Goal: Task Accomplishment & Management: Complete application form

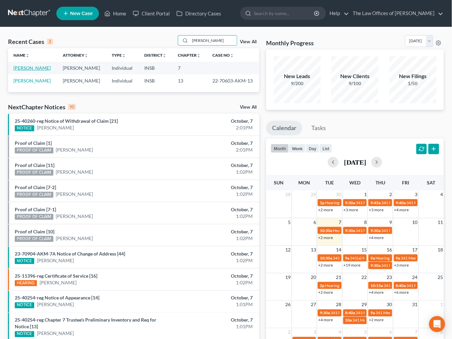
type input "skinner"
click at [39, 68] on link "[PERSON_NAME]" at bounding box center [31, 68] width 37 height 6
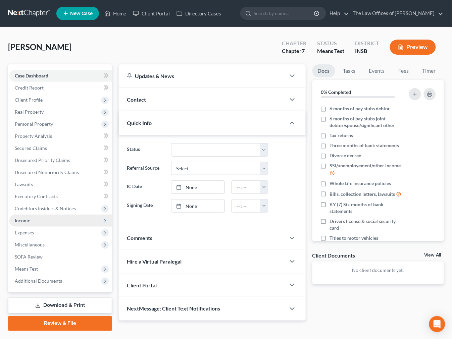
click at [25, 224] on span "Income" at bounding box center [60, 221] width 103 height 12
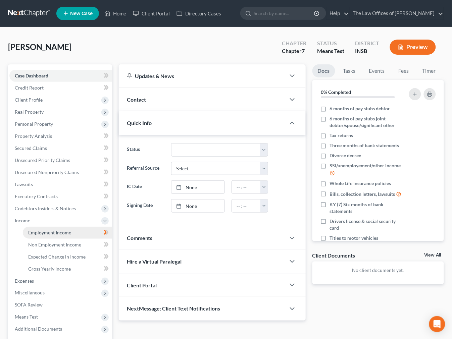
click at [30, 230] on span "Employment Income" at bounding box center [49, 233] width 43 height 6
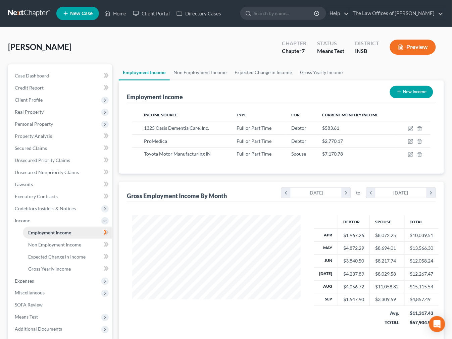
scroll to position [120, 182]
click at [286, 195] on icon "chevron_left" at bounding box center [285, 193] width 9 height 10
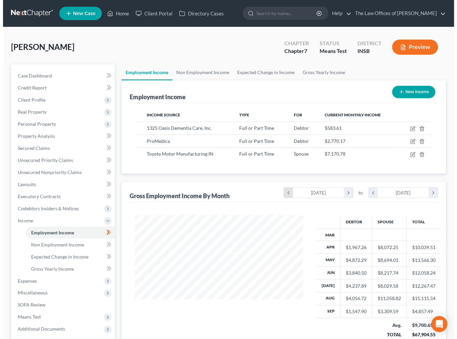
scroll to position [133, 182]
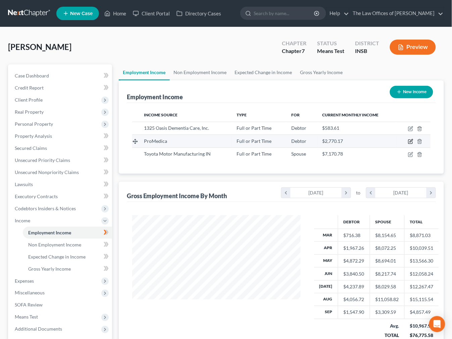
click at [408, 142] on icon "button" at bounding box center [410, 141] width 5 height 5
select select "0"
select select "15"
select select "2"
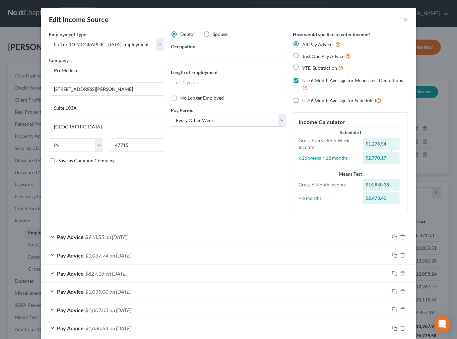
scroll to position [126, 0]
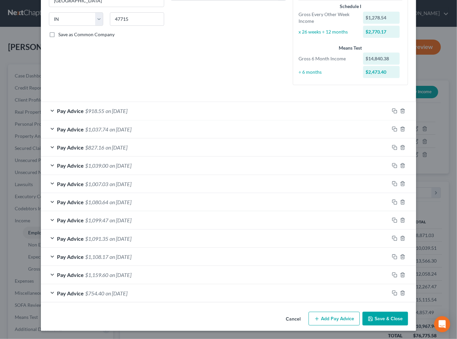
click at [85, 185] on span "$1,007.03" at bounding box center [96, 184] width 23 height 6
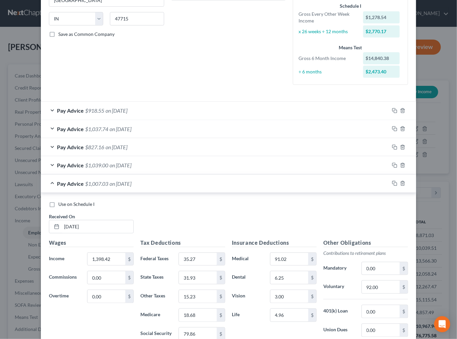
click at [58, 206] on label "Use on Schedule I" at bounding box center [76, 204] width 36 height 7
click at [61, 205] on input "Use on Schedule I" at bounding box center [63, 203] width 4 height 4
checkbox input "true"
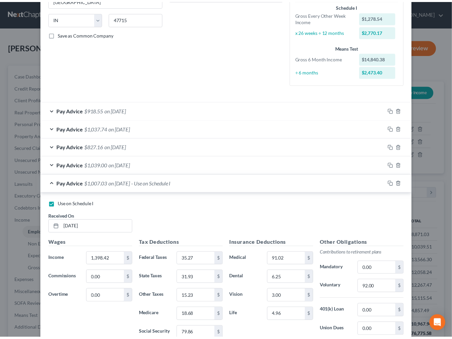
scroll to position [348, 0]
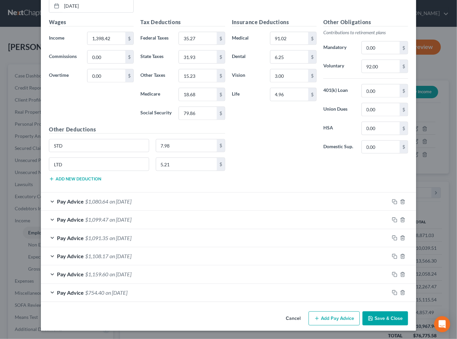
click at [381, 321] on button "Save & Close" at bounding box center [386, 318] width 46 height 14
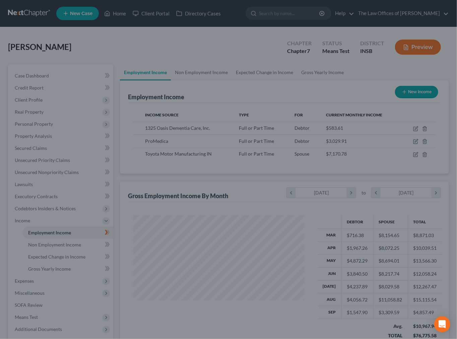
scroll to position [335139, 335090]
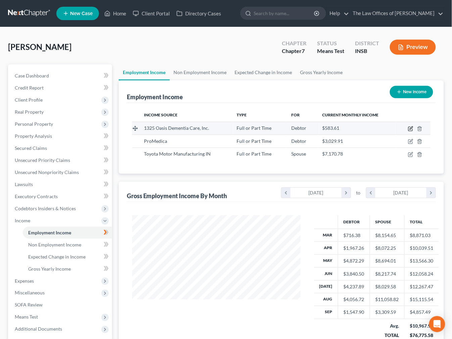
click at [410, 130] on icon "button" at bounding box center [410, 128] width 5 height 5
select select "0"
select select "15"
select select "2"
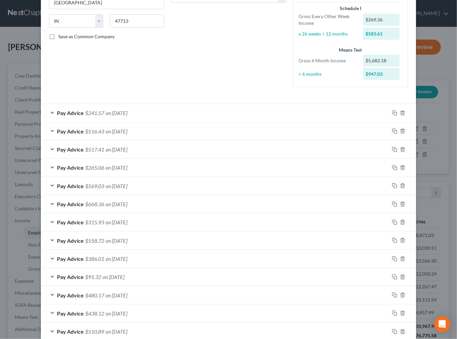
scroll to position [181, 0]
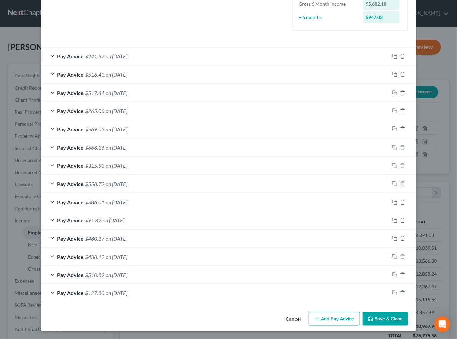
click at [150, 295] on div "Pay Advice $127.80 on 03/24/2025" at bounding box center [215, 293] width 349 height 18
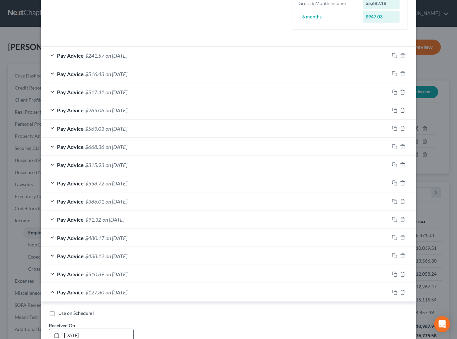
scroll to position [256, 0]
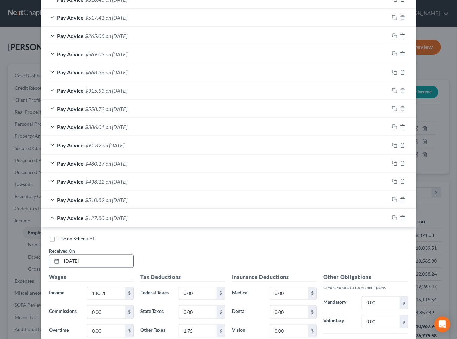
click at [71, 262] on input "03/24/2025" at bounding box center [98, 261] width 72 height 13
type input "03/14/2025"
click at [177, 221] on div "Pay Advice $127.80 on 03/14/2025" at bounding box center [215, 218] width 349 height 18
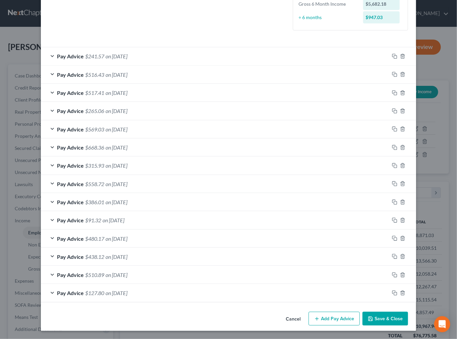
scroll to position [107, 0]
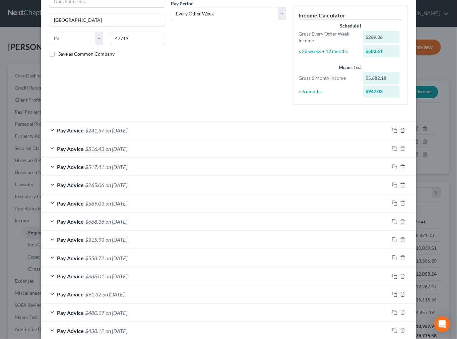
click at [401, 129] on polyline "button" at bounding box center [403, 129] width 4 height 0
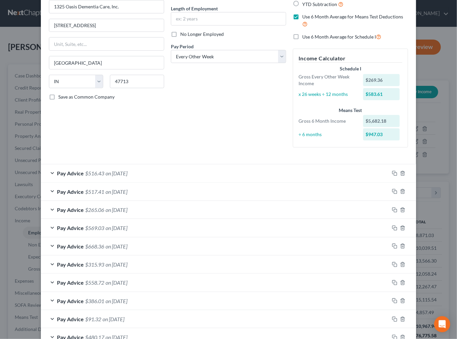
scroll to position [0, 0]
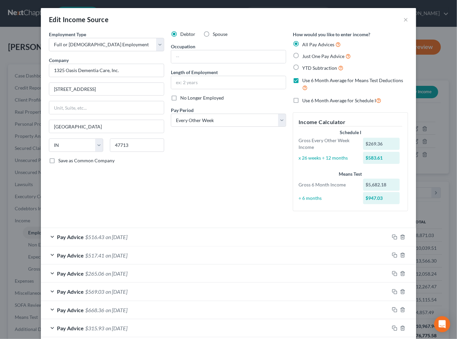
click at [302, 101] on label "Use 6 Month Average for Schedule I" at bounding box center [341, 101] width 79 height 8
click at [305, 101] on input "Use 6 Month Average for Schedule I" at bounding box center [307, 99] width 4 height 4
checkbox input "true"
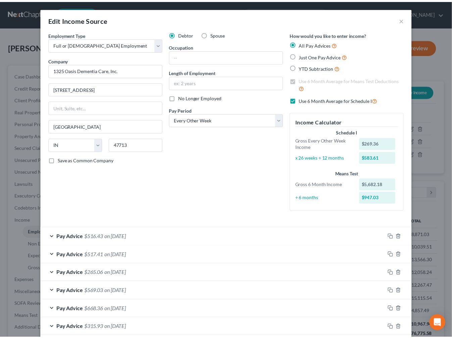
scroll to position [163, 0]
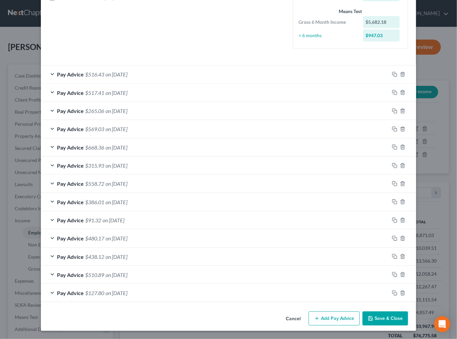
click at [379, 318] on button "Save & Close" at bounding box center [386, 318] width 46 height 14
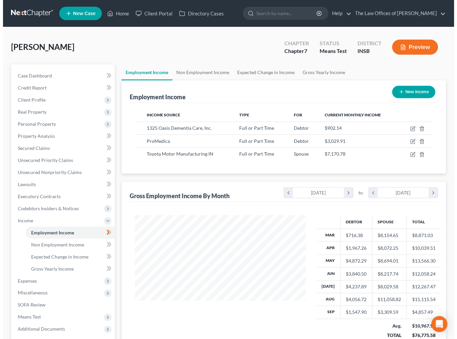
scroll to position [335139, 335090]
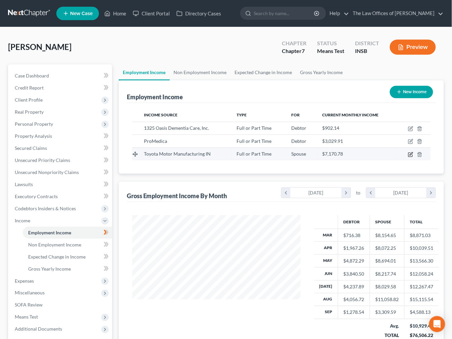
click at [408, 154] on icon "button" at bounding box center [410, 154] width 5 height 5
select select "0"
select select "45"
select select "2"
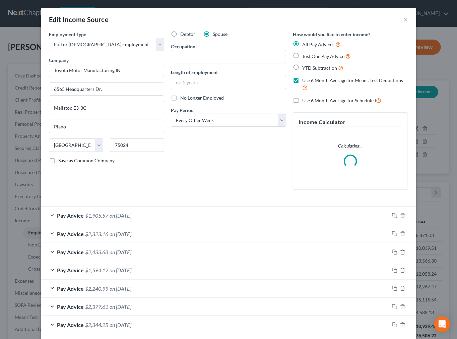
scroll to position [160, 0]
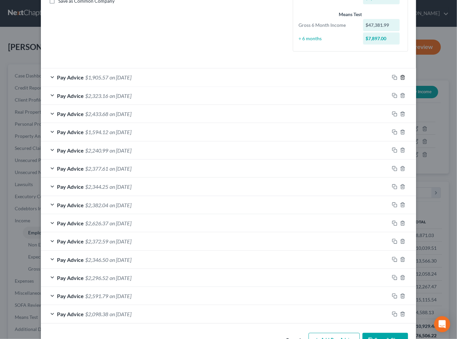
click at [400, 77] on icon "button" at bounding box center [402, 77] width 5 height 5
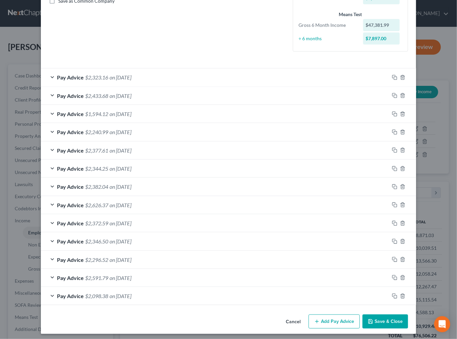
scroll to position [0, 0]
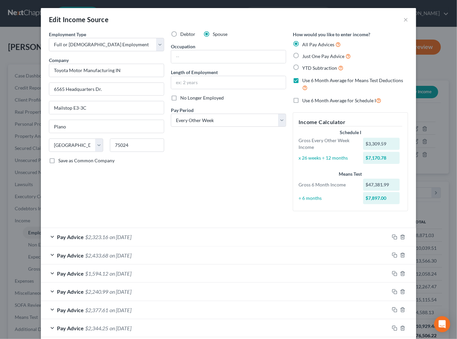
click at [302, 100] on label "Use 6 Month Average for Schedule I" at bounding box center [341, 101] width 79 height 8
click at [305, 100] on input "Use 6 Month Average for Schedule I" at bounding box center [307, 99] width 4 height 4
checkbox input "true"
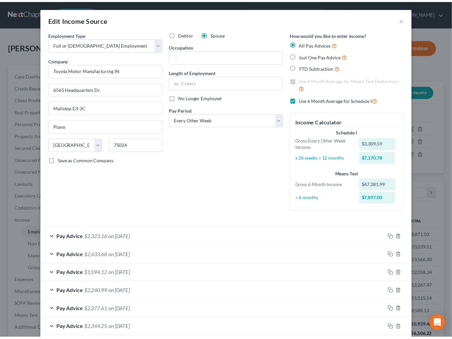
scroll to position [163, 0]
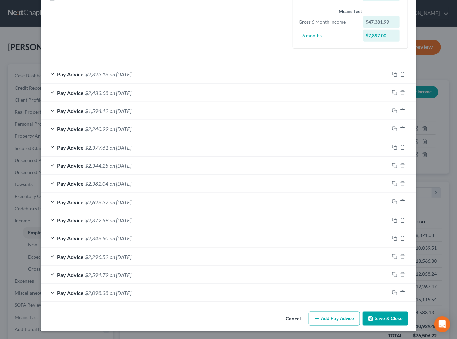
click at [384, 318] on button "Save & Close" at bounding box center [386, 318] width 46 height 14
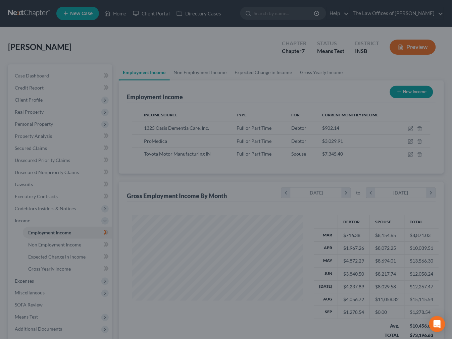
scroll to position [335139, 335090]
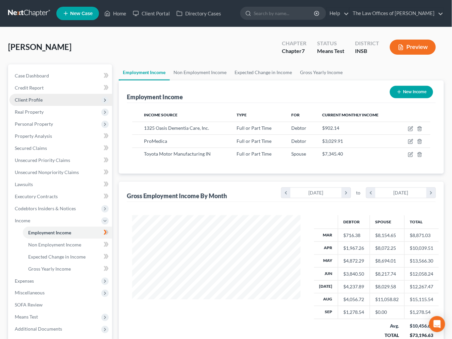
click at [30, 98] on span "Client Profile" at bounding box center [29, 100] width 28 height 6
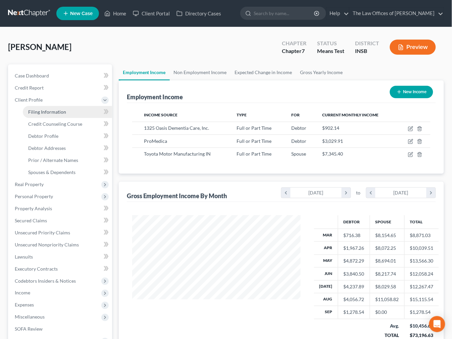
click at [41, 113] on span "Filing Information" at bounding box center [47, 112] width 38 height 6
select select "1"
select select "0"
select select "15"
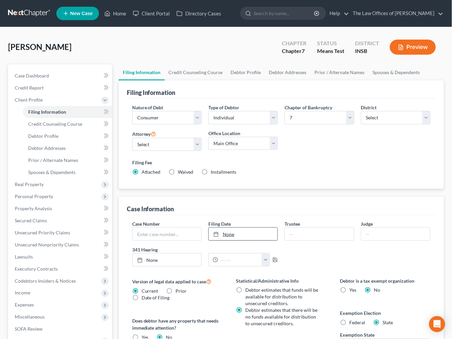
type input "10/7/2025"
click at [230, 236] on link "10/7/2025" at bounding box center [243, 234] width 69 height 13
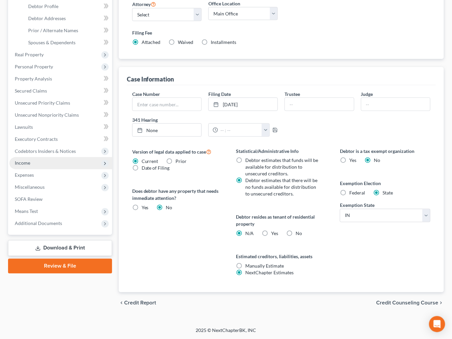
click at [26, 165] on span "Income" at bounding box center [60, 163] width 103 height 12
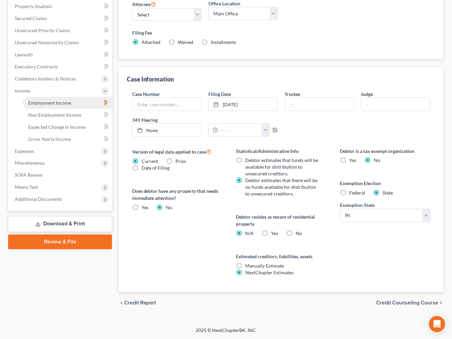
click at [43, 104] on span "Employment Income" at bounding box center [49, 103] width 43 height 6
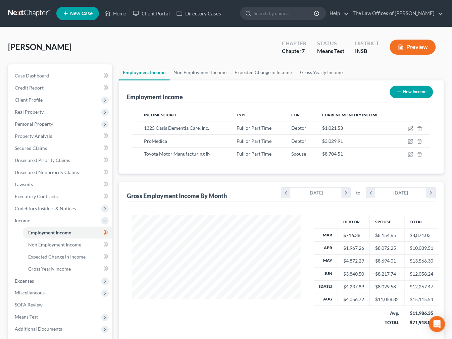
scroll to position [25, 0]
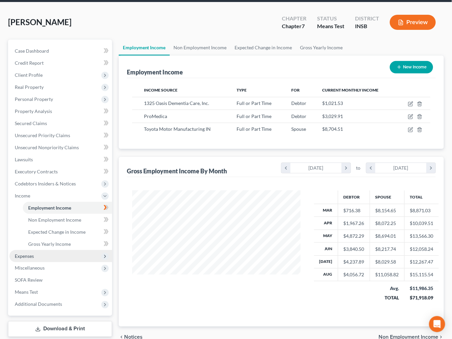
click at [34, 258] on span "Expenses" at bounding box center [60, 256] width 103 height 12
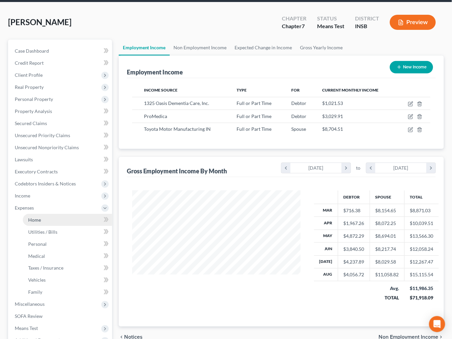
click at [44, 223] on link "Home" at bounding box center [67, 220] width 89 height 12
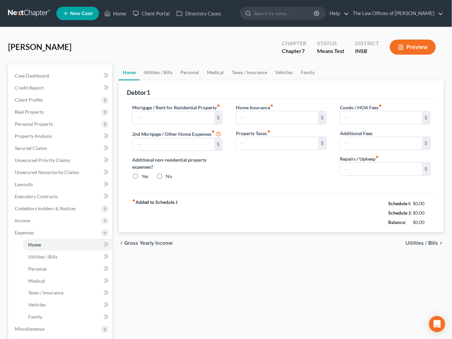
type input "1,021.00"
type input "0.00"
radio input "true"
type input "0.00"
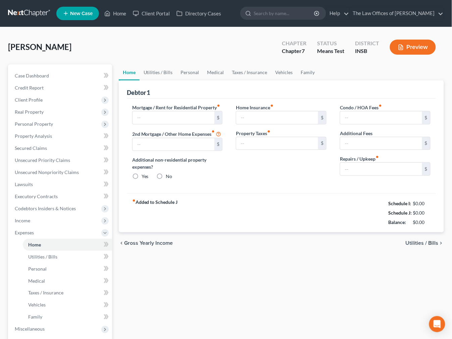
type input "0.00"
type input "150.00"
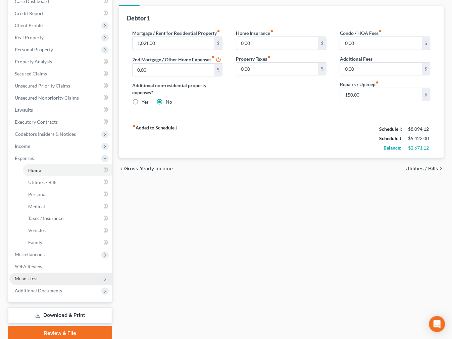
scroll to position [99, 0]
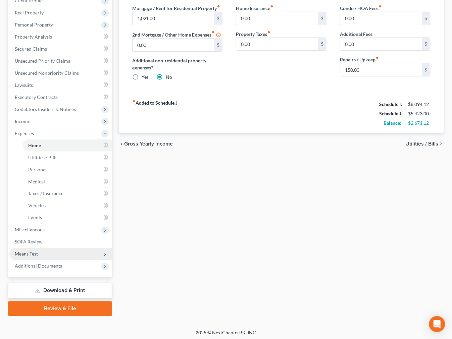
click at [42, 255] on span "Means Test" at bounding box center [60, 254] width 103 height 12
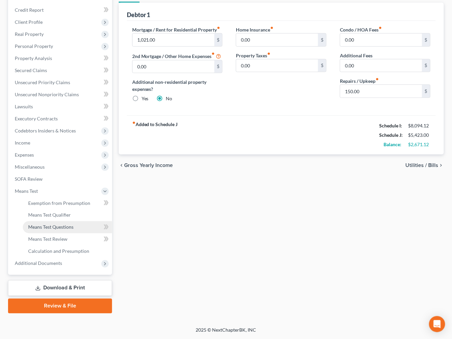
scroll to position [77, 0]
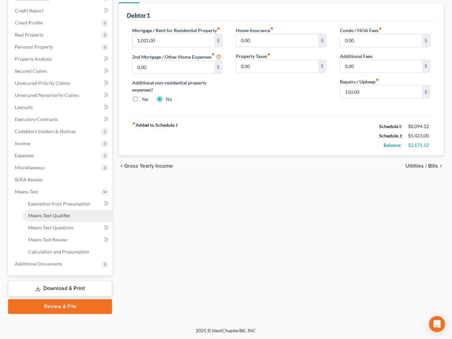
click at [51, 214] on span "Means Test Qualifier" at bounding box center [49, 216] width 43 height 6
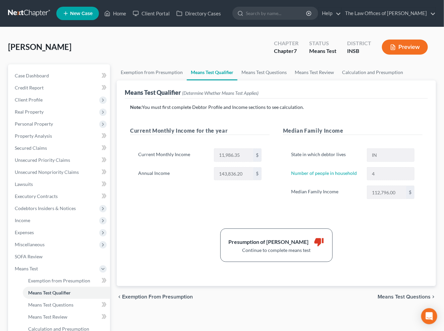
scroll to position [84, 0]
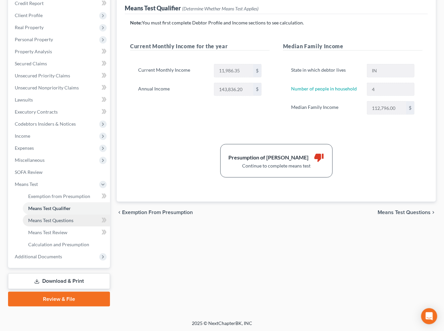
click at [54, 223] on link "Means Test Questions" at bounding box center [66, 221] width 87 height 12
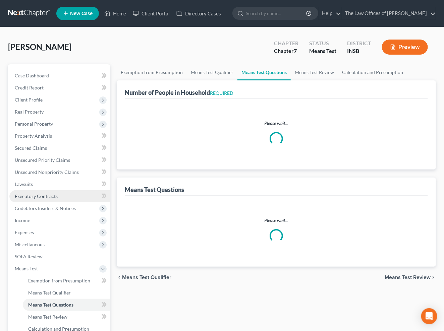
select select "0"
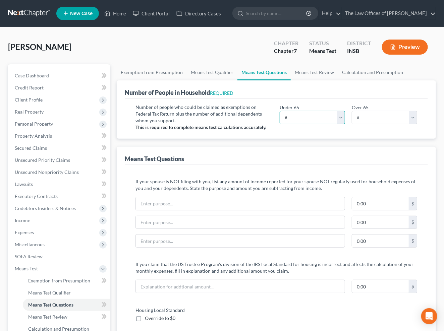
click at [303, 112] on select "# 0 1 2 3 4 5 6 7 8 9 10" at bounding box center [312, 117] width 65 height 13
select select "2"
click at [280, 111] on select "# 0 1 2 3 4 5 6 7 8 9 10" at bounding box center [312, 117] width 65 height 13
click at [28, 232] on span "Expenses" at bounding box center [24, 233] width 19 height 6
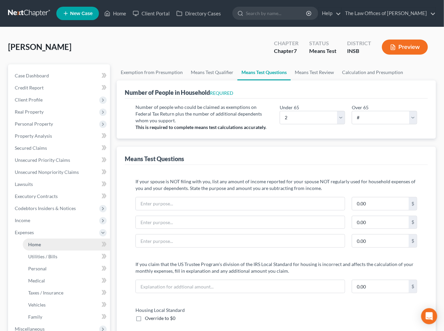
click at [34, 244] on span "Home" at bounding box center [34, 245] width 13 height 6
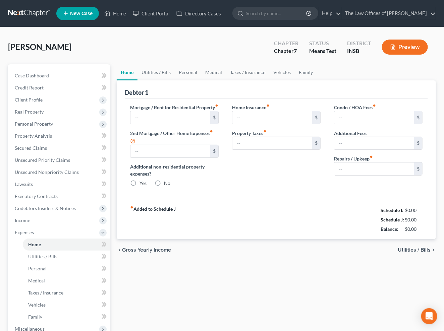
type input "1,021.00"
type input "0.00"
radio input "true"
type input "0.00"
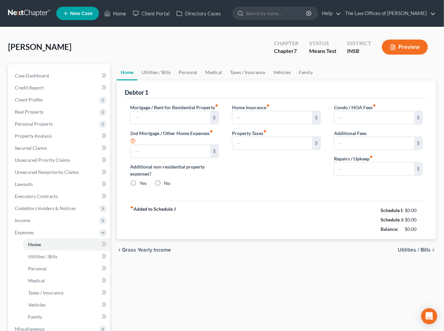
type input "0.00"
type input "150.00"
click at [30, 15] on link at bounding box center [29, 13] width 43 height 12
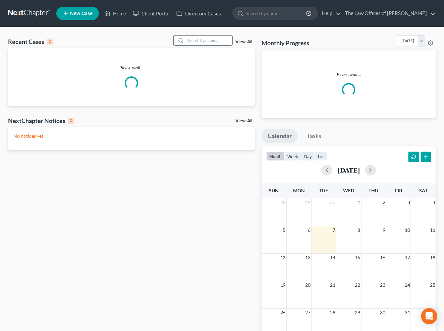
click at [209, 42] on input "search" at bounding box center [208, 41] width 47 height 10
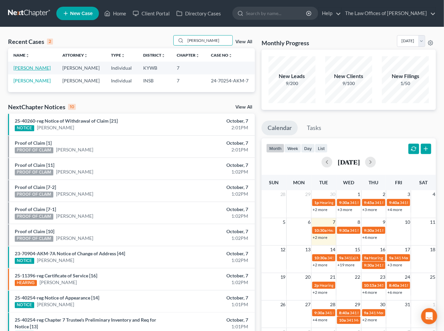
type input "summers"
click at [27, 70] on link "[PERSON_NAME]" at bounding box center [31, 68] width 37 height 6
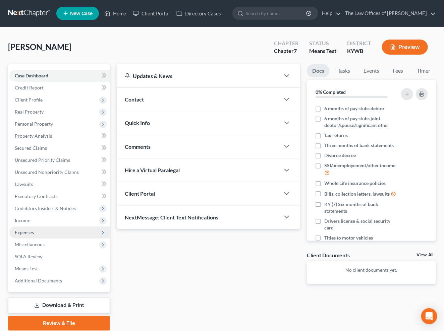
click at [39, 228] on span "Expenses" at bounding box center [59, 233] width 101 height 12
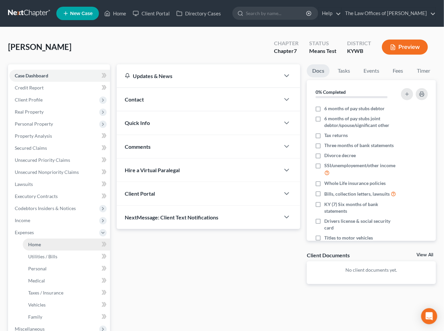
click at [38, 242] on span "Home" at bounding box center [34, 245] width 13 height 6
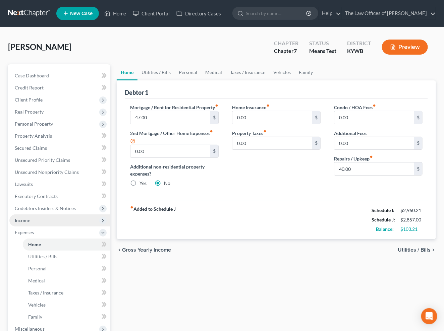
click at [41, 221] on span "Income" at bounding box center [59, 221] width 101 height 12
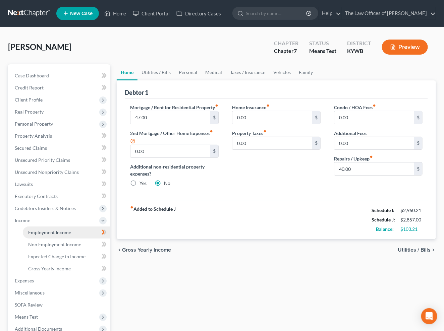
click at [48, 230] on span "Employment Income" at bounding box center [49, 233] width 43 height 6
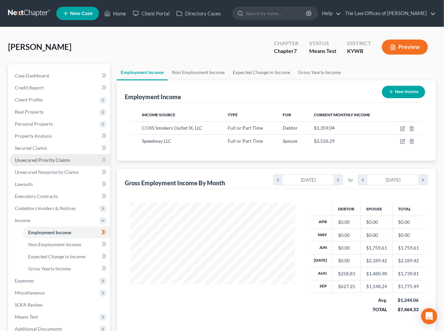
scroll to position [49, 0]
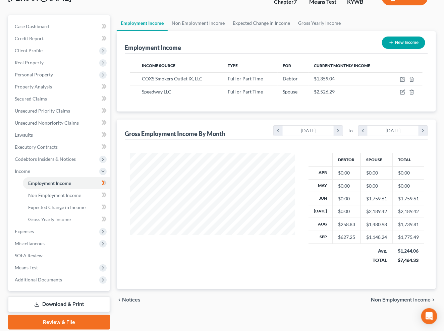
click at [71, 11] on div "Summers, Janeshia Upgraded Chapter Chapter 7 Status Means Test District KYWB Pr…" at bounding box center [222, 0] width 428 height 29
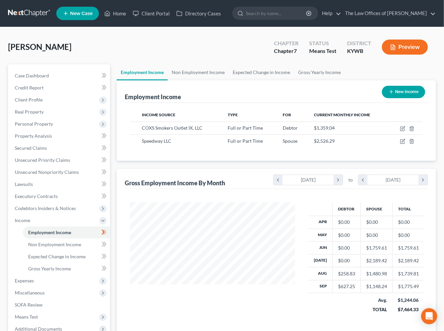
click at [28, 15] on link at bounding box center [29, 13] width 43 height 12
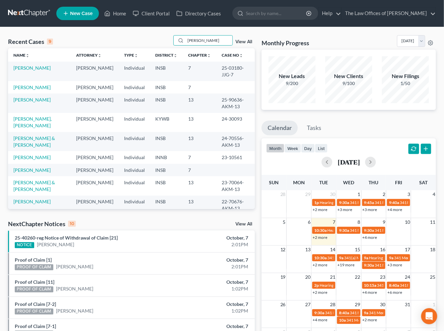
type input "carter"
click at [30, 84] on td "[PERSON_NAME]" at bounding box center [39, 87] width 63 height 12
click at [31, 84] on link "[PERSON_NAME]" at bounding box center [31, 87] width 37 height 6
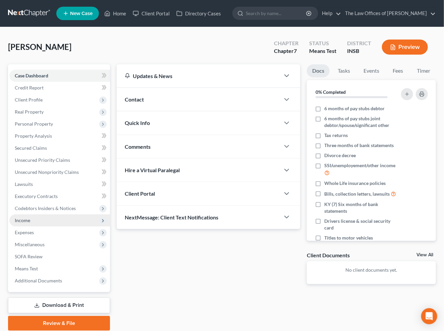
click at [44, 220] on span "Income" at bounding box center [59, 221] width 101 height 12
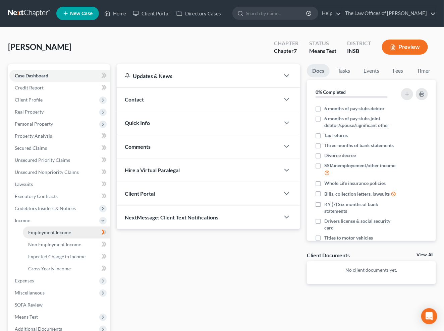
click at [71, 237] on link "Employment Income" at bounding box center [66, 233] width 87 height 12
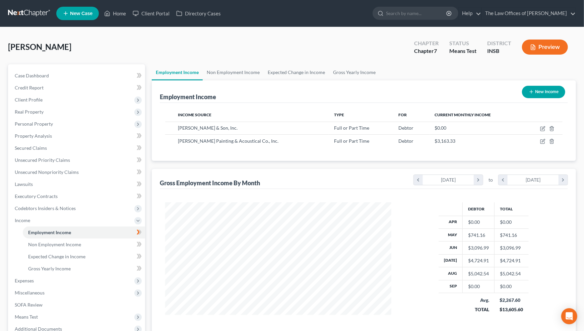
scroll to position [25, 0]
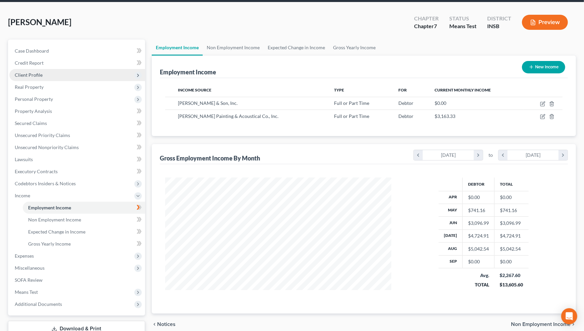
click at [32, 76] on span "Client Profile" at bounding box center [29, 75] width 28 height 6
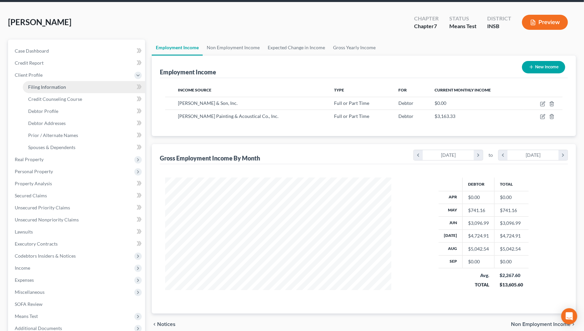
click at [36, 92] on link "Filing Information" at bounding box center [84, 87] width 122 height 12
select select "1"
select select "0"
select select "15"
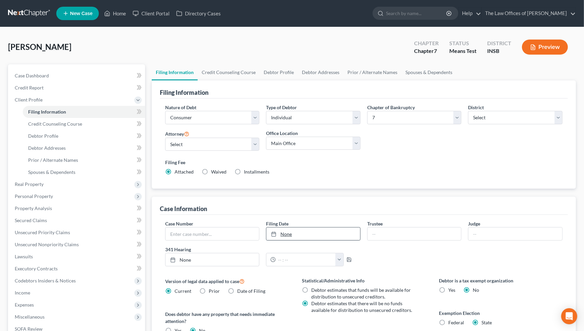
type input "10/7/2025"
click at [286, 236] on link "None" at bounding box center [314, 234] width 94 height 13
click at [28, 293] on span "Income" at bounding box center [22, 293] width 15 height 6
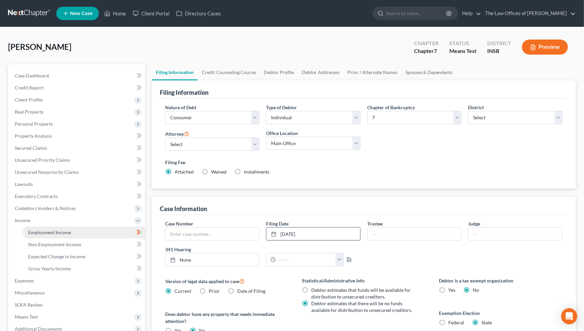
click at [51, 230] on span "Employment Income" at bounding box center [49, 233] width 43 height 6
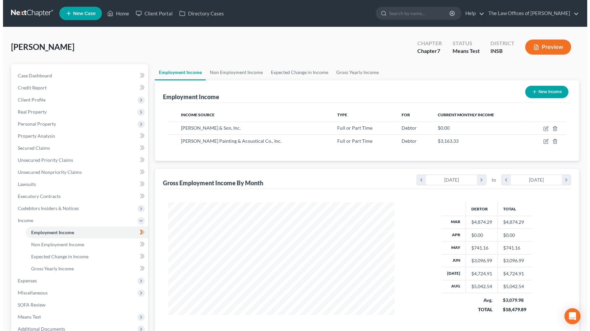
scroll to position [120, 240]
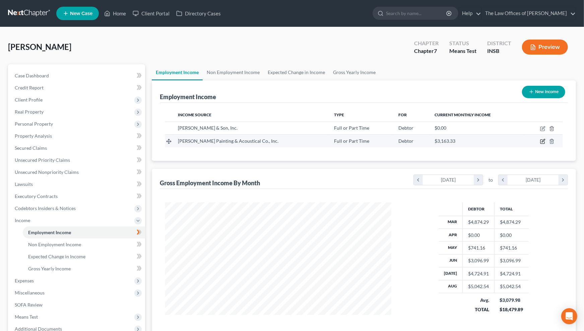
click at [444, 141] on icon "button" at bounding box center [542, 141] width 5 height 5
select select "0"
select select "15"
select select "3"
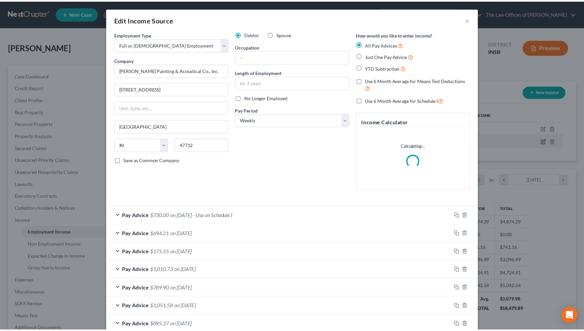
scroll to position [120, 242]
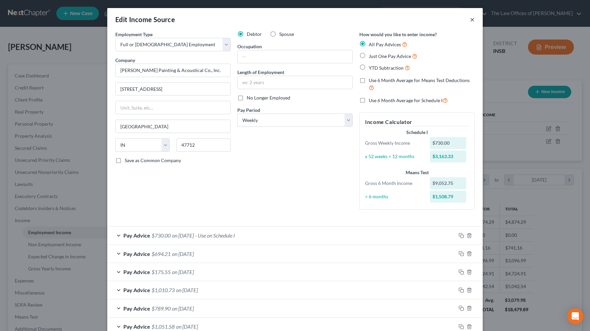
click at [444, 20] on button "×" at bounding box center [472, 19] width 5 height 8
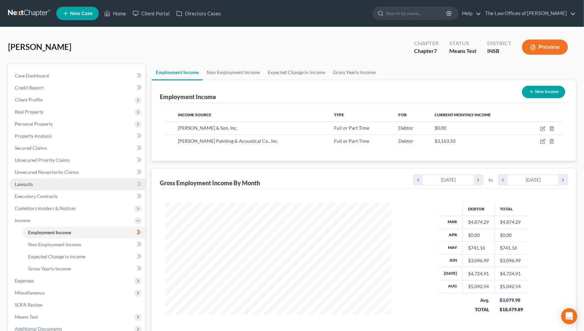
scroll to position [72, 0]
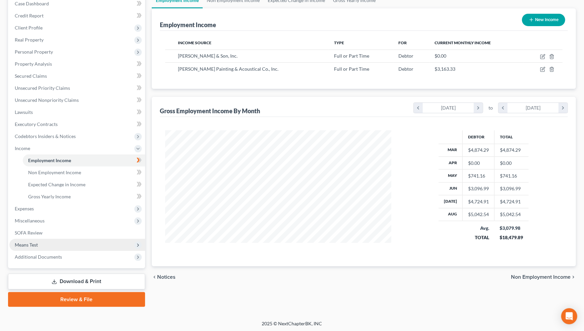
click at [34, 240] on span "Means Test" at bounding box center [77, 245] width 136 height 12
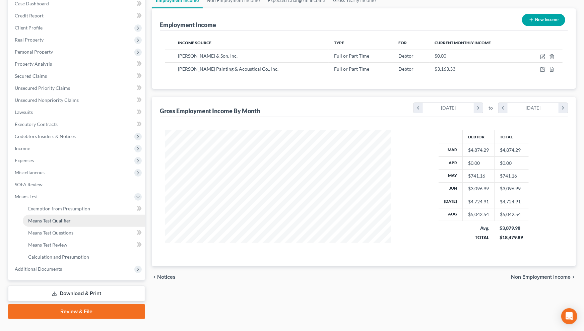
click at [56, 223] on link "Means Test Qualifier" at bounding box center [84, 221] width 122 height 12
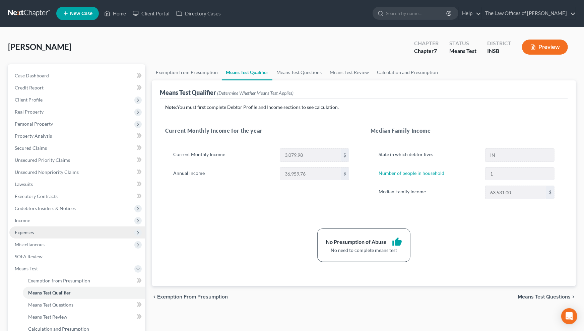
click at [39, 235] on span "Expenses" at bounding box center [77, 233] width 136 height 12
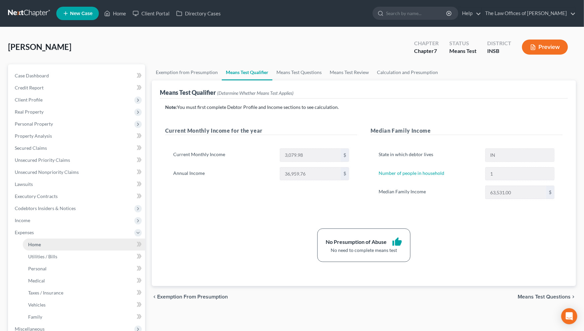
click at [38, 245] on span "Home" at bounding box center [34, 245] width 13 height 6
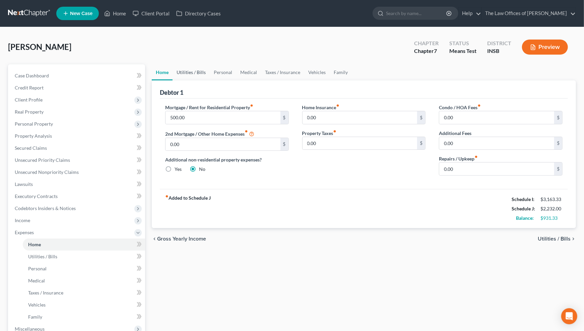
click at [188, 72] on link "Utilities / Bills" at bounding box center [191, 72] width 37 height 16
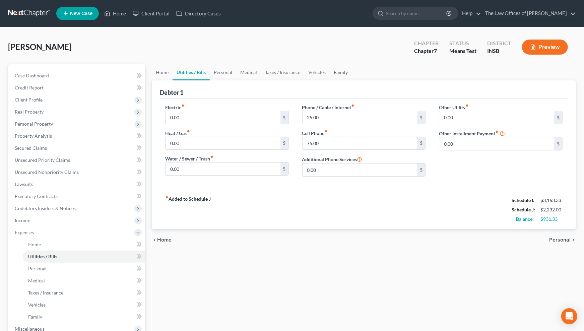
click at [337, 72] on link "Family" at bounding box center [341, 72] width 22 height 16
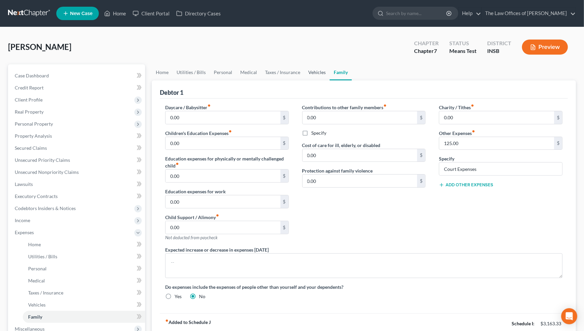
click at [314, 71] on link "Vehicles" at bounding box center [316, 72] width 25 height 16
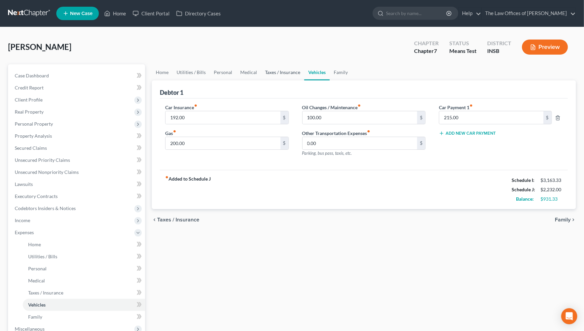
click at [278, 75] on link "Taxes / Insurance" at bounding box center [282, 72] width 43 height 16
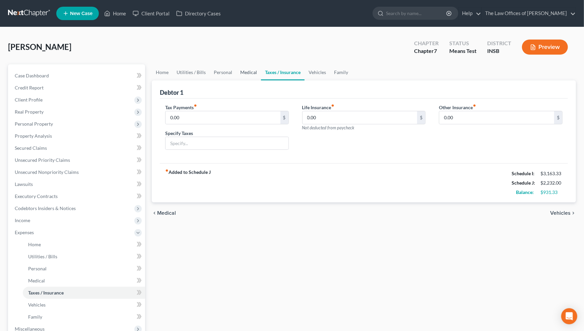
click at [244, 77] on link "Medical" at bounding box center [248, 72] width 25 height 16
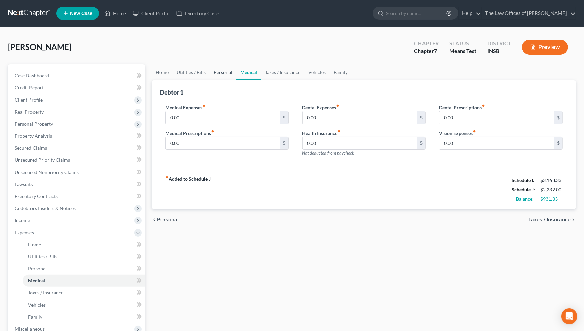
click at [217, 77] on link "Personal" at bounding box center [223, 72] width 26 height 16
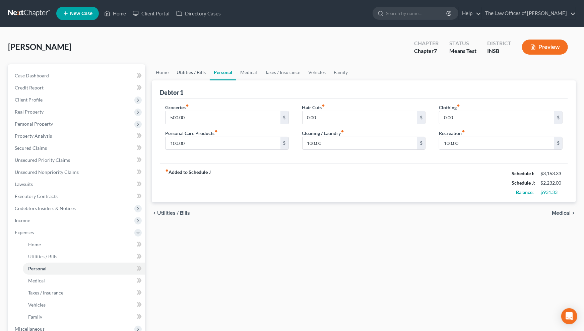
click at [193, 77] on link "Utilities / Bills" at bounding box center [191, 72] width 37 height 16
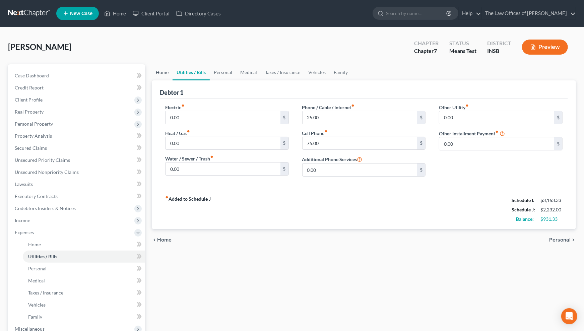
click at [165, 74] on link "Home" at bounding box center [162, 72] width 21 height 16
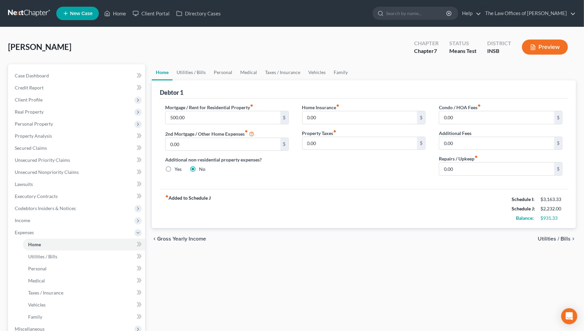
click at [158, 274] on div "Home Utilities / Bills Personal Medical Taxes / Insurance Vehicles Family Debto…" at bounding box center [364, 239] width 431 height 351
click at [79, 46] on div "Carter, Mark Upgraded Chapter Chapter 7 Status Means Test District INSB Preview" at bounding box center [292, 49] width 568 height 29
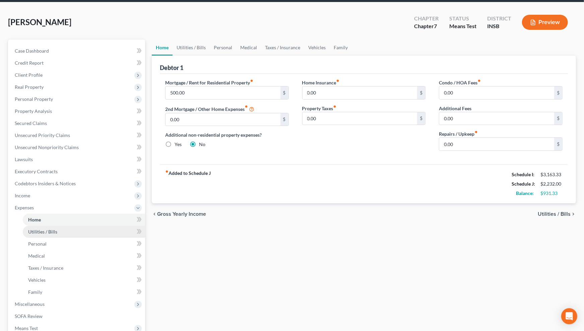
scroll to position [109, 0]
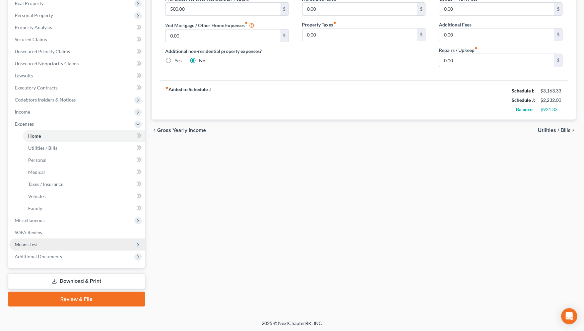
click at [54, 247] on span "Means Test" at bounding box center [77, 245] width 136 height 12
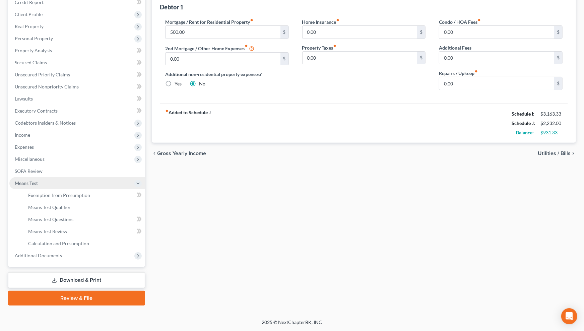
scroll to position [84, 0]
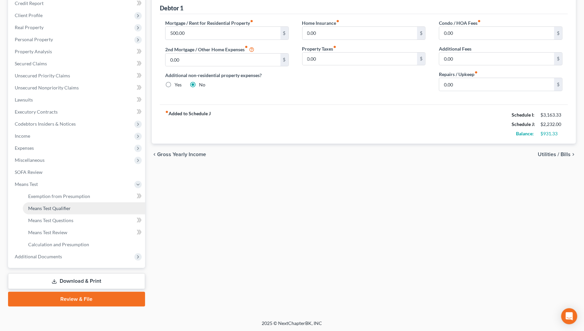
click at [54, 211] on link "Means Test Qualifier" at bounding box center [84, 209] width 122 height 12
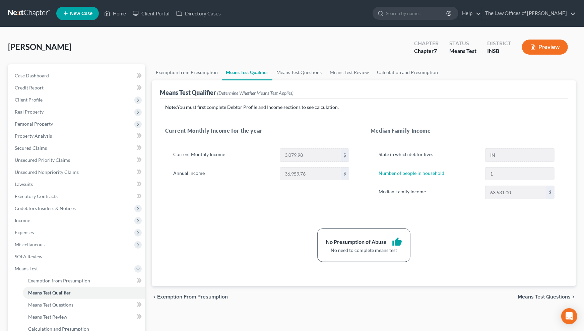
click at [195, 237] on div "No Presumption of Abuse thumb_up No need to complete means test" at bounding box center [364, 246] width 404 height 34
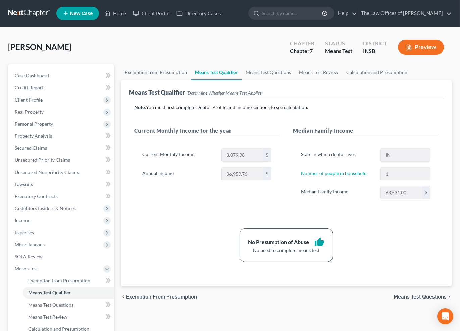
drag, startPoint x: 24, startPoint y: 15, endPoint x: 27, endPoint y: 14, distance: 3.4
click at [24, 15] on link at bounding box center [29, 13] width 43 height 12
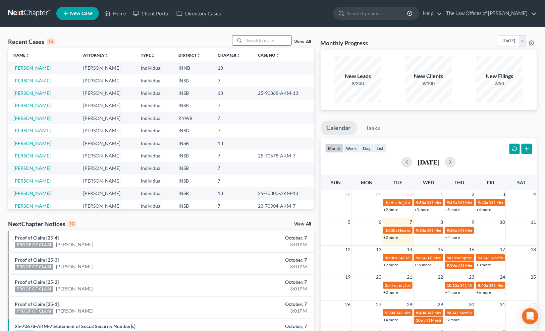
click at [257, 39] on input "search" at bounding box center [267, 41] width 47 height 10
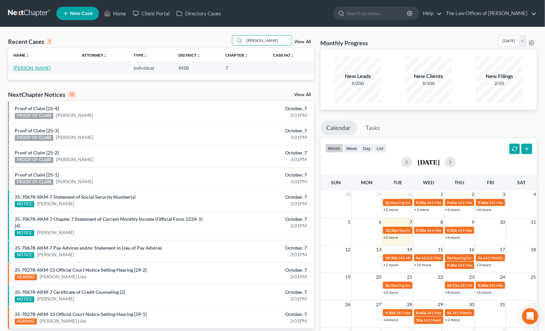
type input "[PERSON_NAME]"
click at [41, 69] on link "[PERSON_NAME]" at bounding box center [31, 68] width 37 height 6
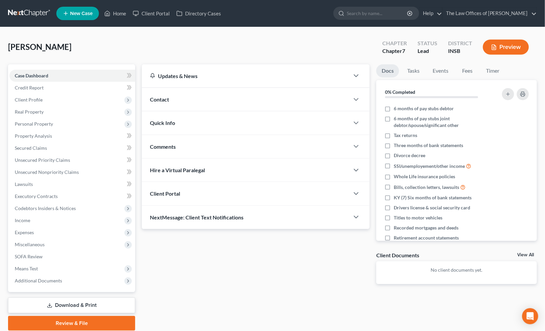
click at [27, 14] on link at bounding box center [29, 13] width 43 height 12
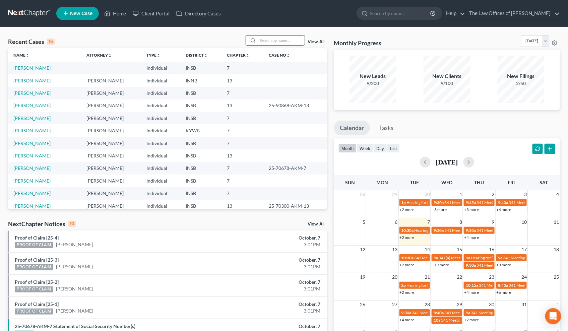
click at [266, 39] on input "search" at bounding box center [281, 41] width 47 height 10
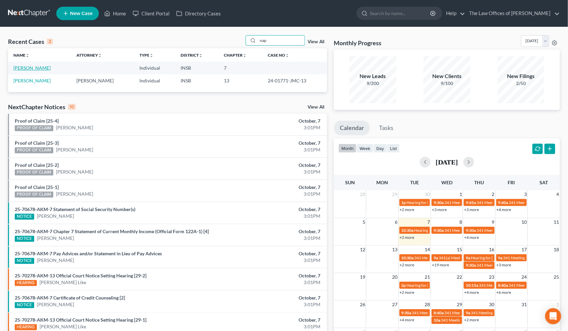
type input "nap"
click at [30, 69] on link "[PERSON_NAME]" at bounding box center [31, 68] width 37 height 6
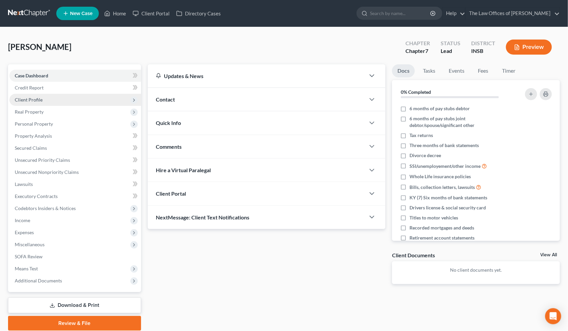
click at [49, 98] on span "Client Profile" at bounding box center [75, 100] width 132 height 12
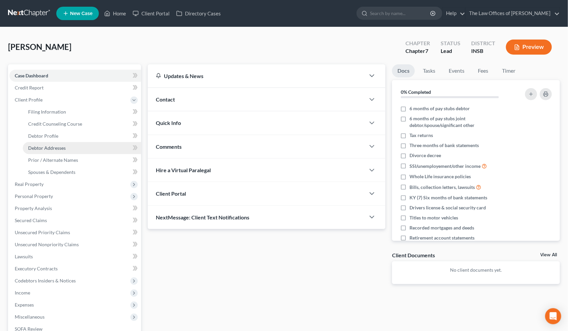
click at [45, 146] on span "Debtor Addresses" at bounding box center [47, 148] width 38 height 6
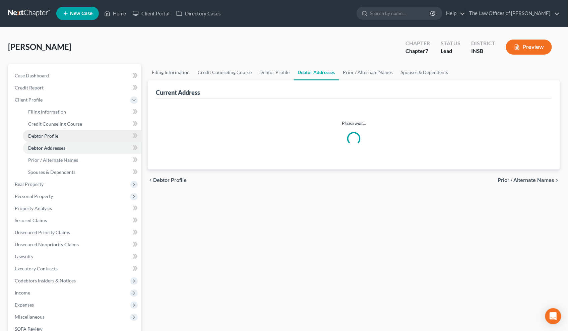
select select "0"
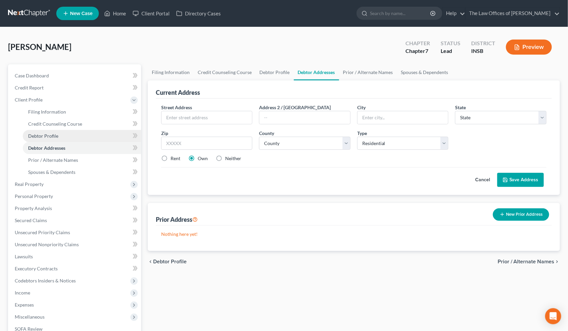
click at [45, 136] on span "Debtor Profile" at bounding box center [43, 136] width 30 height 6
select select "1"
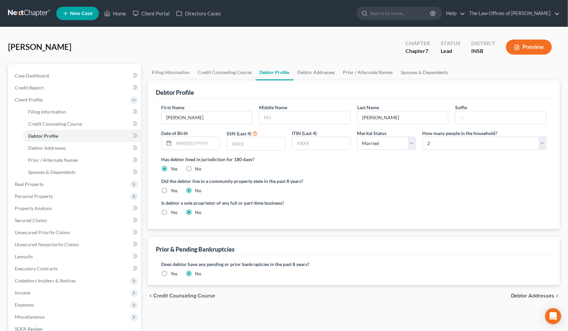
scroll to position [25, 0]
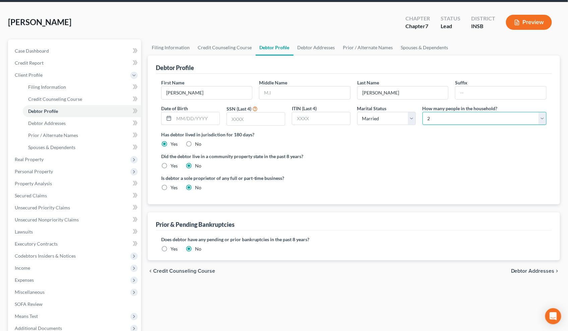
click at [432, 120] on select "Select 1 2 3 4 5 6 7 8 9 10 11 12 13 14 15 16 17 18 19 20" at bounding box center [485, 118] width 124 height 13
select select "3"
click at [423, 112] on select "Select 1 2 3 4 5 6 7 8 9 10 11 12 13 14 15 16 17 18 19 20" at bounding box center [485, 118] width 124 height 13
click at [404, 50] on link "Spouses & Dependents" at bounding box center [424, 48] width 55 height 16
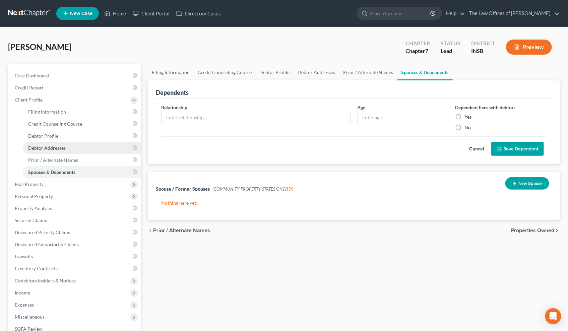
click at [53, 146] on span "Debtor Addresses" at bounding box center [47, 148] width 38 height 6
select select "0"
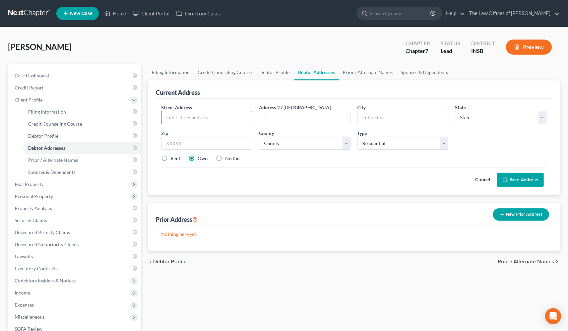
click at [192, 122] on input "text" at bounding box center [207, 117] width 91 height 13
type input "[STREET_ADDRESS]"
type input "47102"
click at [309, 178] on div "Cancel Save Address" at bounding box center [354, 177] width 386 height 20
type input "Austin"
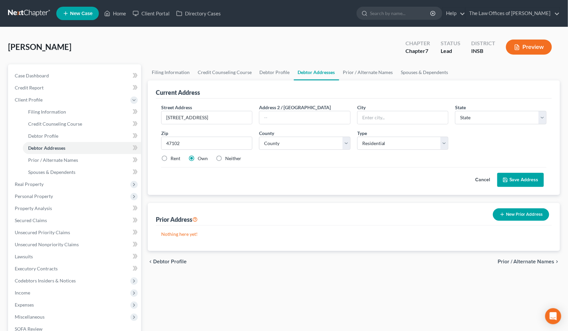
select select "15"
click at [171, 161] on label "Rent" at bounding box center [176, 158] width 10 height 7
click at [173, 160] on input "Rent" at bounding box center [175, 157] width 4 height 4
radio input "true"
click at [291, 146] on select "County [GEOGRAPHIC_DATA] [GEOGRAPHIC_DATA] [GEOGRAPHIC_DATA] [GEOGRAPHIC_DATA] …" at bounding box center [305, 143] width 92 height 13
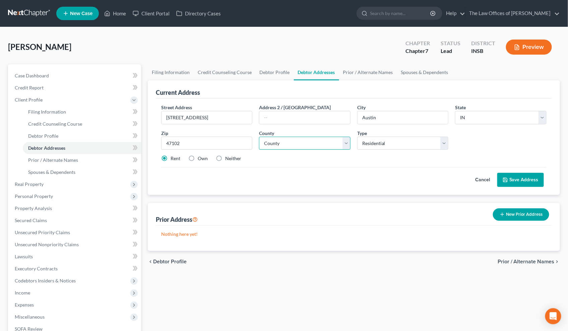
select select "70"
click at [259, 137] on select "County [GEOGRAPHIC_DATA] [GEOGRAPHIC_DATA] [GEOGRAPHIC_DATA] [GEOGRAPHIC_DATA] …" at bounding box center [305, 143] width 92 height 13
click at [511, 180] on button "Save Address" at bounding box center [521, 180] width 47 height 14
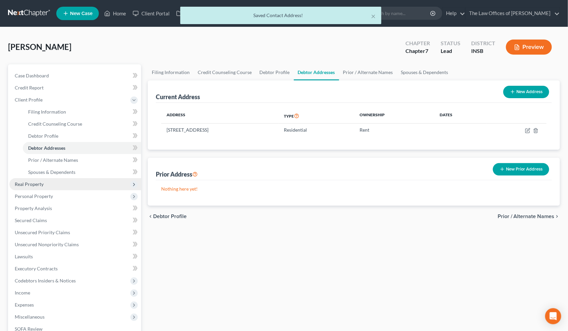
scroll to position [74, 0]
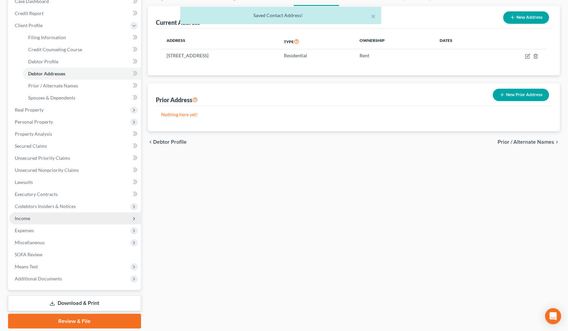
click at [32, 220] on span "Income" at bounding box center [75, 219] width 132 height 12
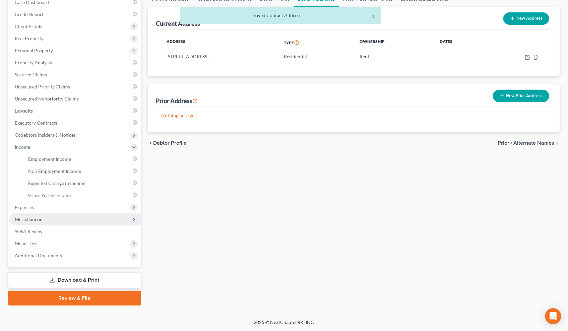
scroll to position [72, 0]
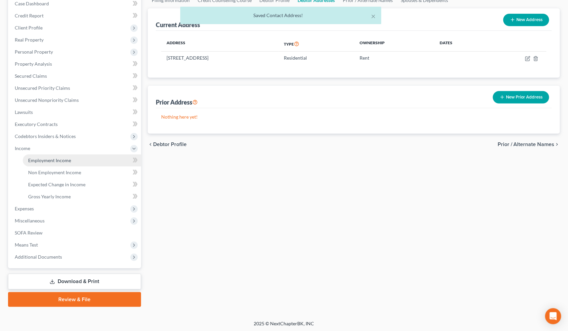
click at [58, 164] on link "Employment Income" at bounding box center [82, 161] width 118 height 12
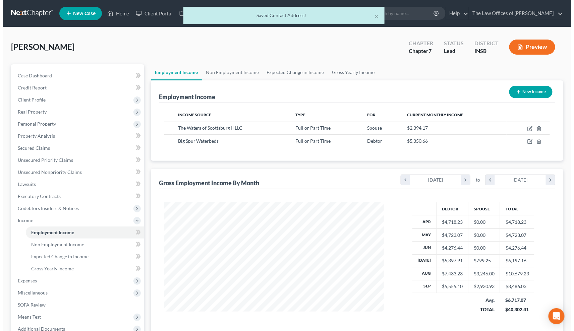
scroll to position [120, 233]
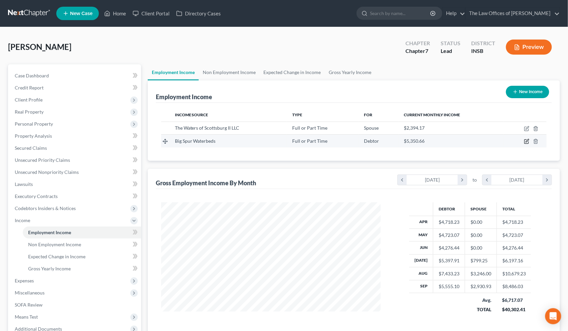
click at [525, 142] on icon "button" at bounding box center [527, 142] width 4 height 4
select select "0"
select select "2"
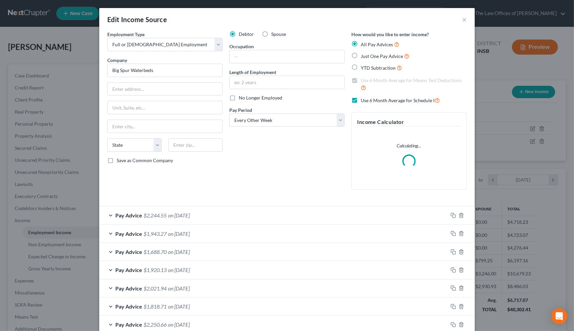
scroll to position [120, 235]
click at [253, 83] on input "text" at bounding box center [287, 82] width 115 height 13
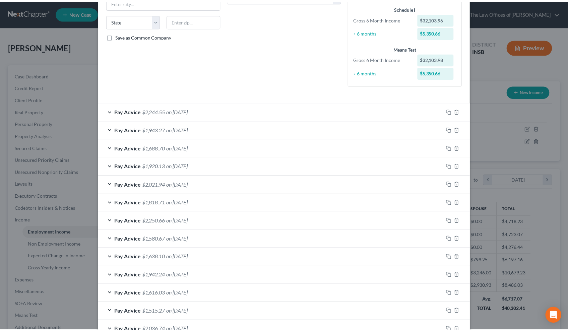
scroll to position [169, 0]
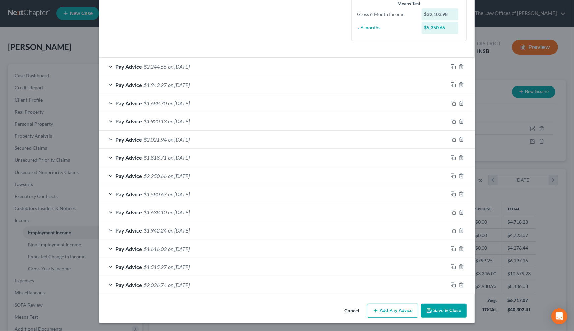
type input "4 years"
click at [451, 309] on button "Save & Close" at bounding box center [444, 311] width 46 height 14
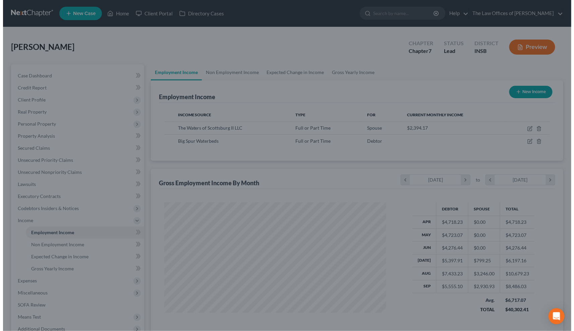
scroll to position [335152, 335039]
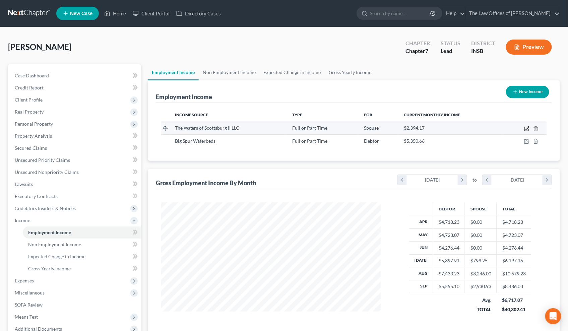
click at [525, 127] on icon "button" at bounding box center [527, 129] width 4 height 4
select select "0"
select select "2"
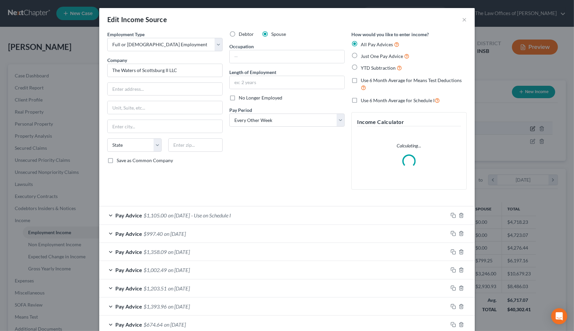
scroll to position [120, 235]
click at [247, 85] on input "text" at bounding box center [287, 82] width 115 height 13
type input "3 months"
click at [272, 145] on div "Debtor Spouse Occupation Length of Employment 3 months No Longer Employed Pay P…" at bounding box center [287, 113] width 122 height 164
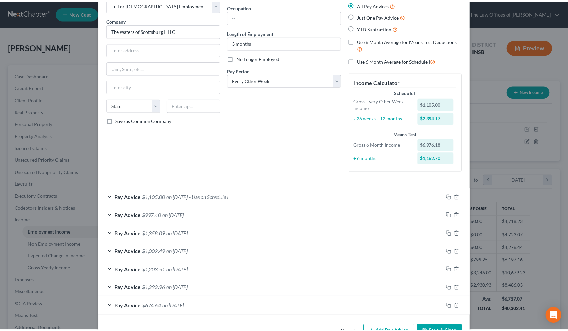
scroll to position [61, 0]
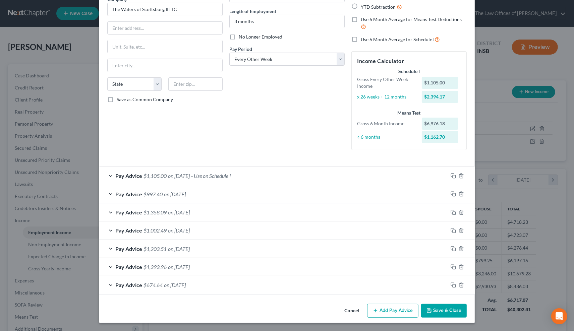
click at [450, 311] on button "Save & Close" at bounding box center [444, 311] width 46 height 14
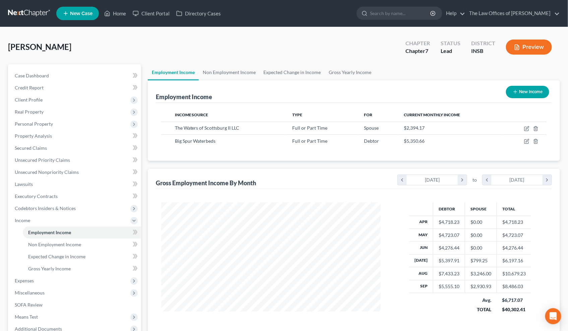
scroll to position [72, 0]
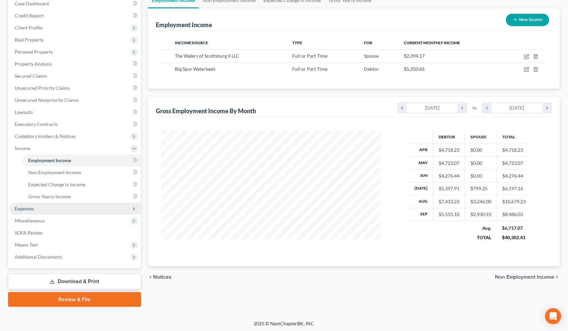
click at [28, 204] on span "Expenses" at bounding box center [75, 209] width 132 height 12
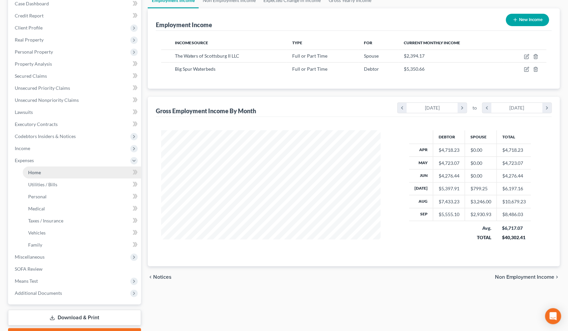
click at [54, 169] on link "Home" at bounding box center [82, 173] width 118 height 12
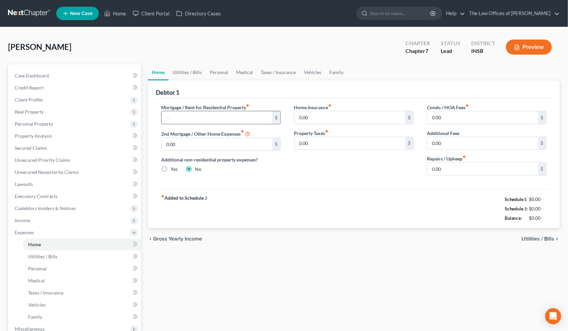
click at [213, 115] on input "text" at bounding box center [217, 117] width 111 height 13
type input "1,400.00"
click at [449, 172] on input "0.00" at bounding box center [482, 169] width 111 height 13
click at [183, 70] on link "Utilities / Bills" at bounding box center [187, 72] width 37 height 16
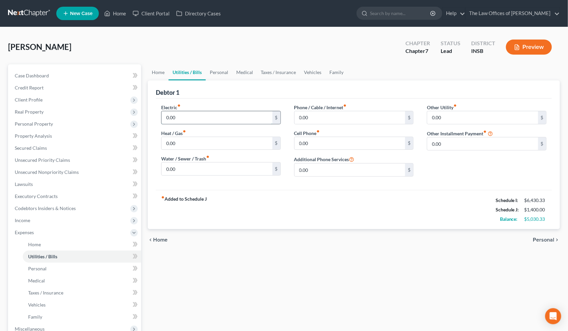
click at [184, 119] on input "0.00" at bounding box center [217, 117] width 111 height 13
click at [352, 119] on input "0.00" at bounding box center [350, 117] width 111 height 13
click at [336, 115] on input "0.00" at bounding box center [350, 117] width 111 height 13
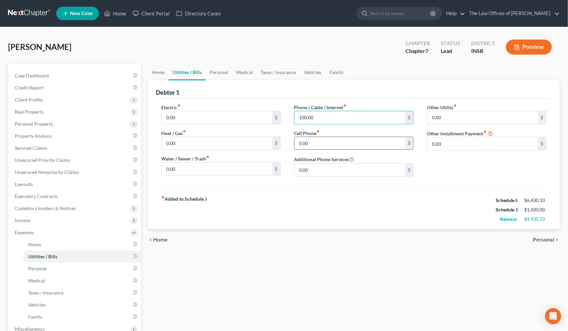
type input "100.00"
click at [314, 140] on input "0.00" at bounding box center [350, 143] width 111 height 13
type input "400.00"
click at [221, 72] on link "Personal" at bounding box center [219, 72] width 26 height 16
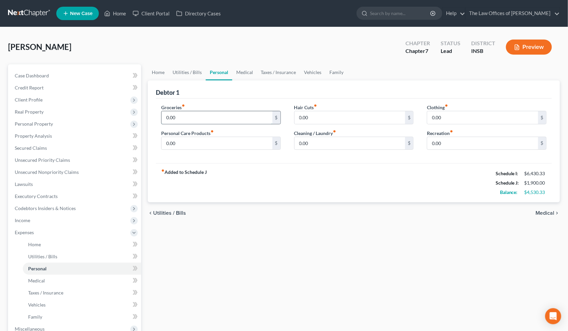
click at [194, 117] on input "0.00" at bounding box center [217, 117] width 111 height 13
type input "800.00"
type input "200.00"
type input "50.00"
type input "200.00"
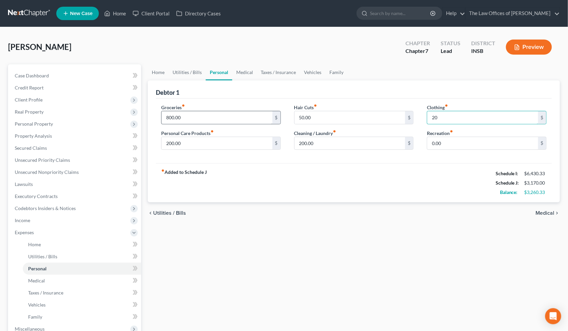
type input "2"
type input "50.00"
type input "100.00"
click at [246, 76] on link "Medical" at bounding box center [244, 72] width 25 height 16
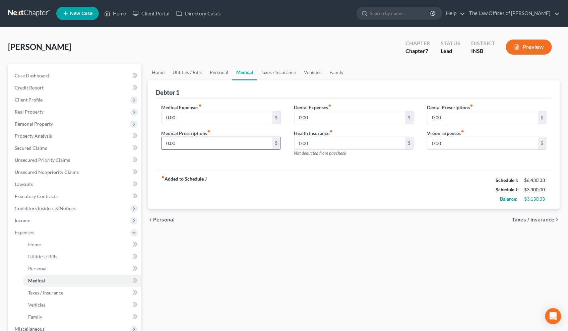
scroll to position [49, 0]
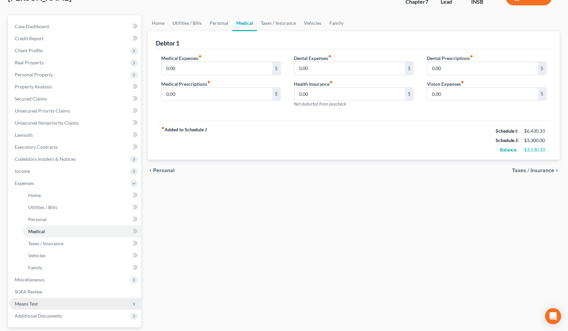
click at [32, 301] on span "Means Test" at bounding box center [26, 304] width 23 height 6
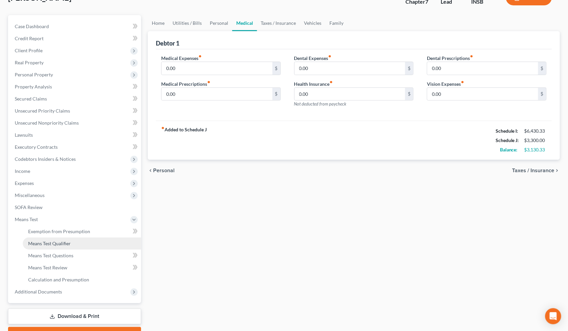
click at [56, 245] on span "Means Test Qualifier" at bounding box center [49, 244] width 43 height 6
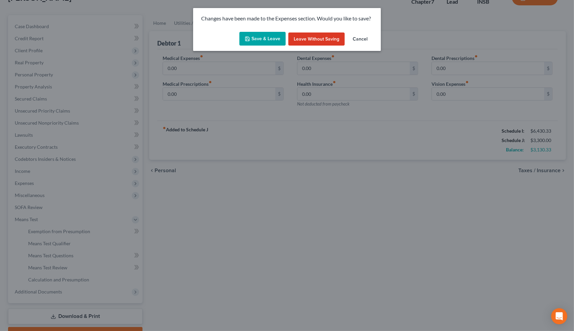
click at [266, 39] on button "Save & Leave" at bounding box center [262, 39] width 46 height 14
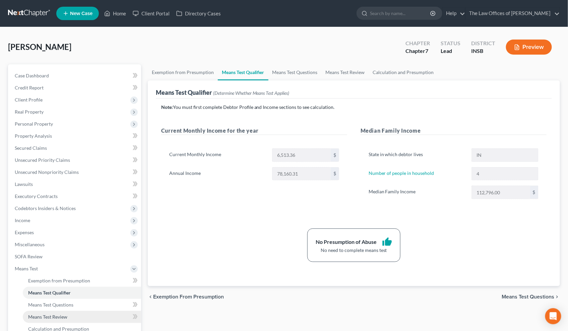
scroll to position [25, 0]
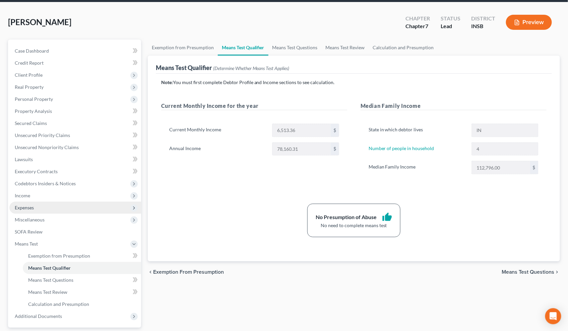
click at [37, 207] on span "Expenses" at bounding box center [75, 208] width 132 height 12
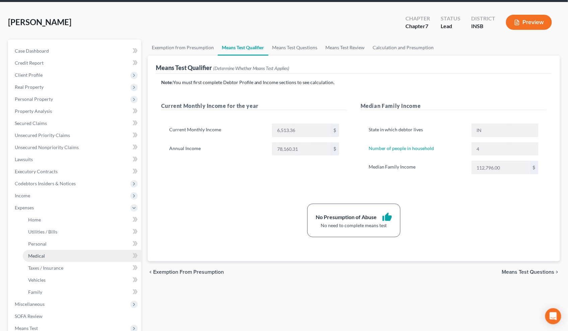
click at [46, 255] on link "Medical" at bounding box center [82, 256] width 118 height 12
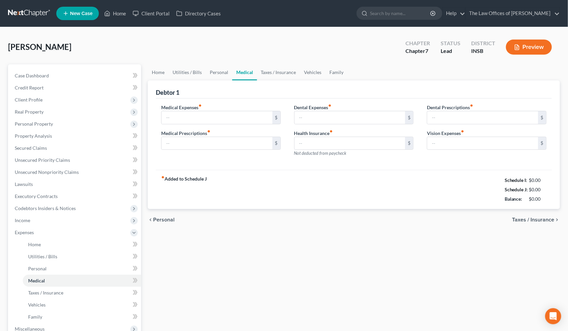
type input "0.00"
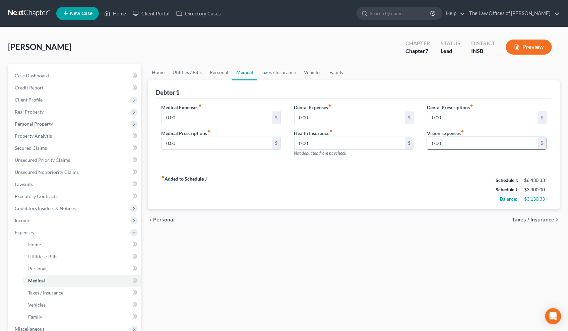
click at [455, 142] on input "0.00" at bounding box center [482, 143] width 111 height 13
type input "50.00"
click at [272, 69] on link "Taxes / Insurance" at bounding box center [278, 72] width 43 height 16
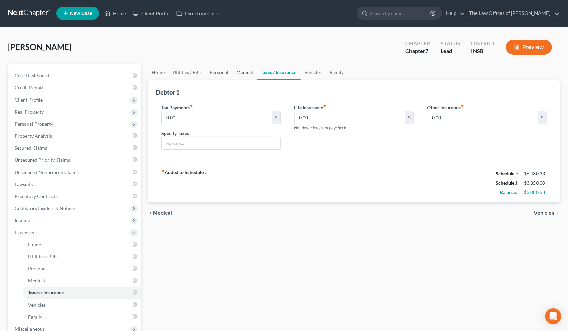
click at [246, 74] on link "Medical" at bounding box center [244, 72] width 25 height 16
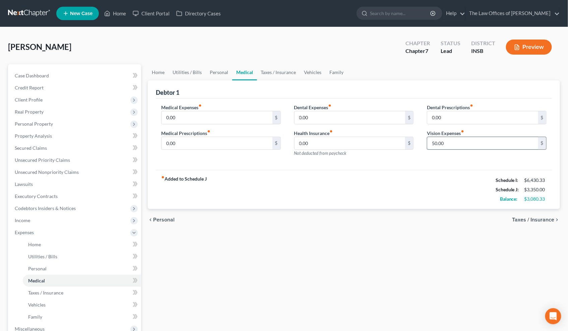
click at [461, 142] on input "50.00" at bounding box center [482, 143] width 111 height 13
type input "4"
type input "20.00"
click at [205, 116] on input "0.00" at bounding box center [217, 117] width 111 height 13
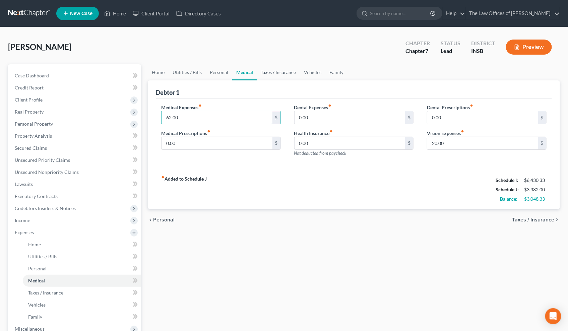
type input "62.00"
click at [262, 72] on link "Taxes / Insurance" at bounding box center [278, 72] width 43 height 16
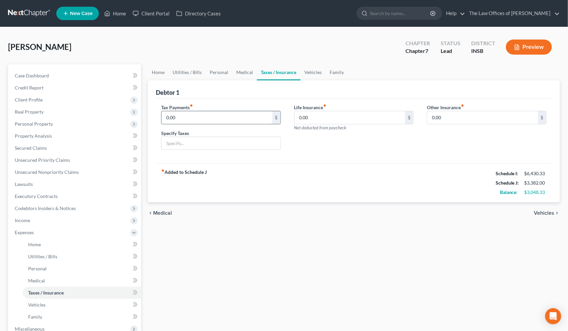
click at [186, 111] on input "0.00" at bounding box center [217, 117] width 111 height 13
click at [319, 113] on input "0.00" at bounding box center [350, 117] width 111 height 13
click at [314, 72] on link "Vehicles" at bounding box center [313, 72] width 25 height 16
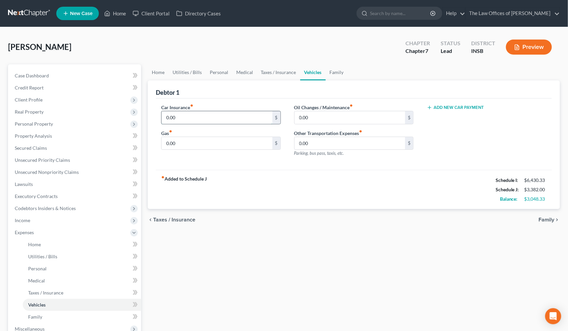
click at [232, 116] on input "0.00" at bounding box center [217, 117] width 111 height 13
type input "200.00"
click at [202, 143] on input "0.00" at bounding box center [217, 143] width 111 height 13
type input "400.00"
click at [344, 118] on input "0.00" at bounding box center [350, 117] width 111 height 13
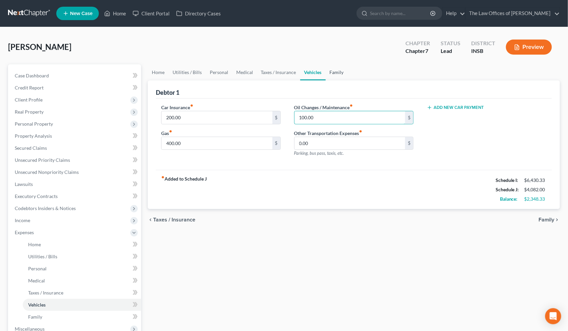
type input "100.00"
click at [339, 69] on link "Family" at bounding box center [337, 72] width 22 height 16
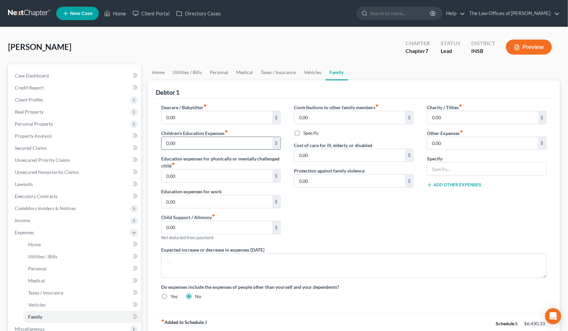
click at [225, 146] on input "0.00" at bounding box center [217, 143] width 111 height 13
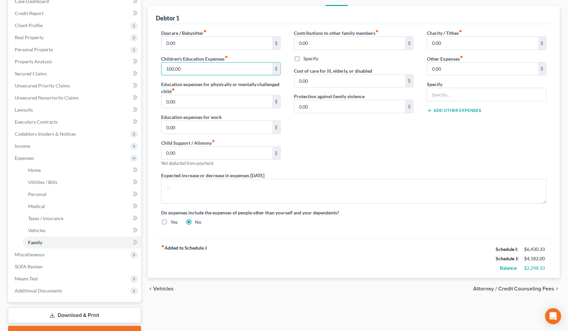
type input "100.00"
click at [311, 152] on div "Contributions to other family members fiber_manual_record 0.00 $ Specify Cost o…" at bounding box center [354, 101] width 133 height 142
click at [448, 68] on input "0.00" at bounding box center [482, 69] width 111 height 13
type input "100.00"
click at [448, 93] on input "text" at bounding box center [486, 94] width 119 height 13
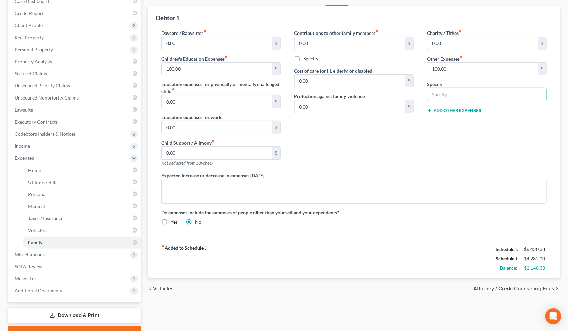
type input "Pet Expenses"
click at [464, 112] on button "Add Other Expenses" at bounding box center [454, 110] width 54 height 5
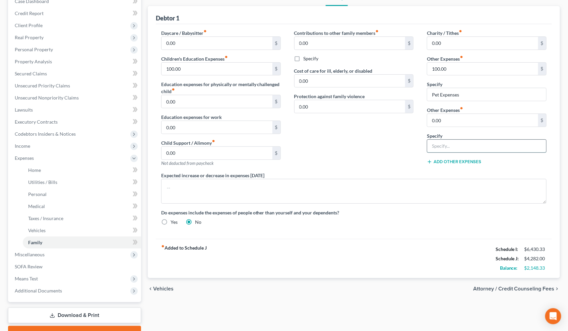
click at [448, 145] on input "text" at bounding box center [486, 146] width 119 height 13
drag, startPoint x: 488, startPoint y: 149, endPoint x: 464, endPoint y: 149, distance: 24.1
click at [464, 149] on input "Lease To Own - Couch" at bounding box center [486, 146] width 119 height 13
click at [477, 145] on input "Lease To Own - Couch" at bounding box center [486, 146] width 119 height 13
type input "Lease To Own - Couch (1), Bunk Bed (1)"
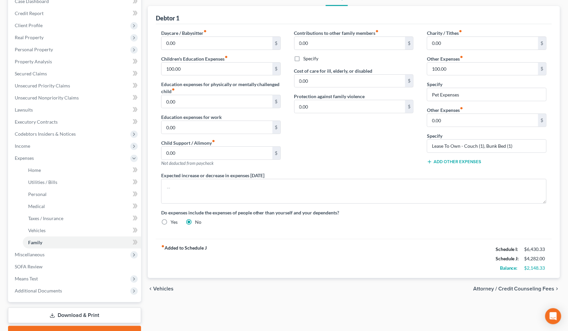
click at [415, 227] on div "Daycare / Babysitter fiber_manual_record 0.00 $ Children's Education Expenses f…" at bounding box center [354, 130] width 399 height 201
click at [470, 126] on input "0.00" at bounding box center [482, 120] width 111 height 13
type input "628.00"
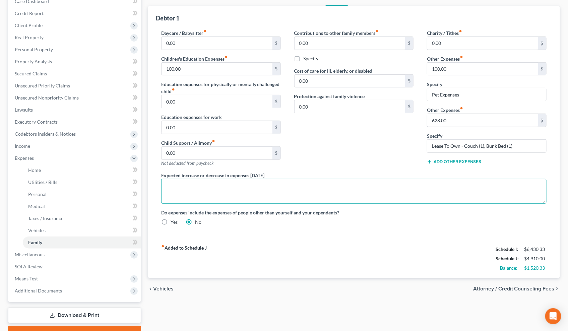
click at [239, 197] on textarea at bounding box center [354, 191] width 386 height 25
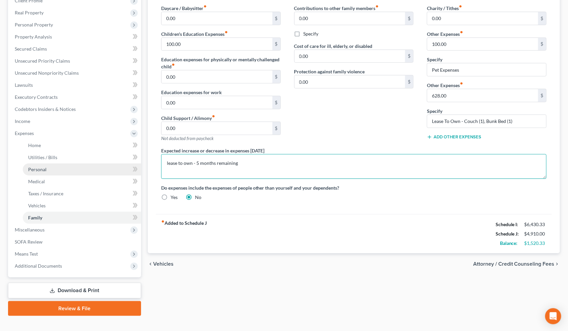
type textarea "lease to own - 5 months remaining"
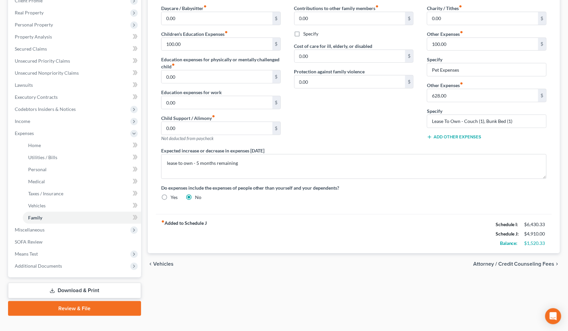
drag, startPoint x: 73, startPoint y: 169, endPoint x: 234, endPoint y: 288, distance: 199.9
click at [234, 288] on div "Home Utilities / Bills Personal Medical Taxes / Insurance Vehicles Family Debto…" at bounding box center [354, 140] width 419 height 351
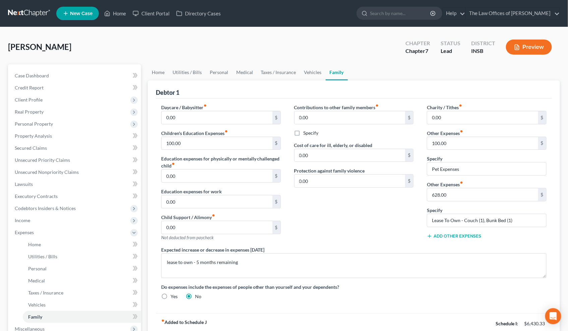
scroll to position [109, 0]
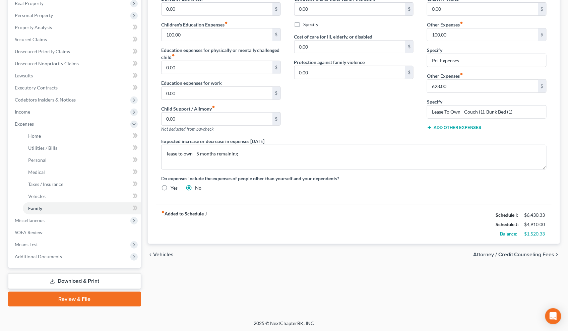
click at [149, 145] on div "Debtor 1 Daycare / Babysitter fiber_manual_record 0.00 $ Children's Education E…" at bounding box center [354, 108] width 412 height 272
click at [440, 127] on button "Add Other Expenses" at bounding box center [454, 127] width 54 height 5
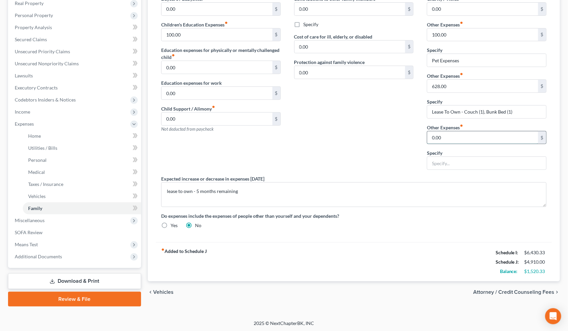
click at [445, 139] on input "0.00" at bounding box center [482, 137] width 111 height 13
click at [312, 122] on div "Contributions to other family members fiber_manual_record 0.00 $ Specify Cost o…" at bounding box center [354, 85] width 133 height 180
click at [457, 137] on input "0.00" at bounding box center [482, 137] width 111 height 13
type input "3"
type input "530.00"
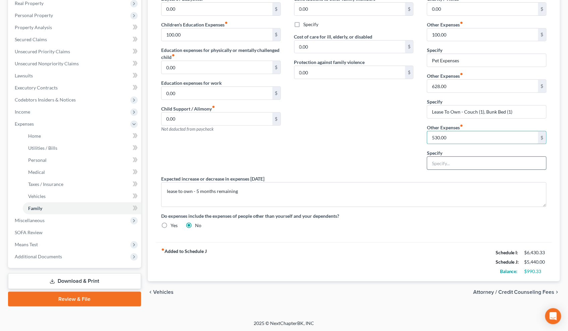
click at [467, 167] on input "text" at bounding box center [486, 163] width 119 height 13
type input "NFS's Bankruptcy Payment Made Via TFS"
click at [394, 148] on div "Contributions to other family members fiber_manual_record 0.00 $ Specify Cost o…" at bounding box center [354, 85] width 133 height 180
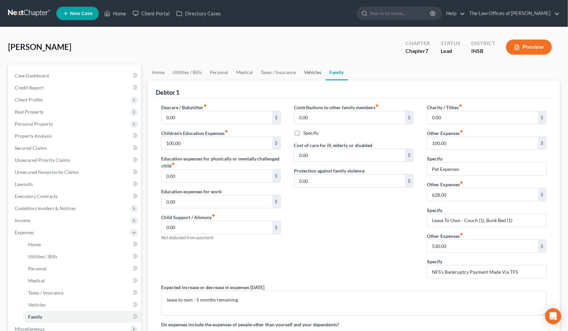
click at [316, 74] on link "Vehicles" at bounding box center [312, 72] width 25 height 16
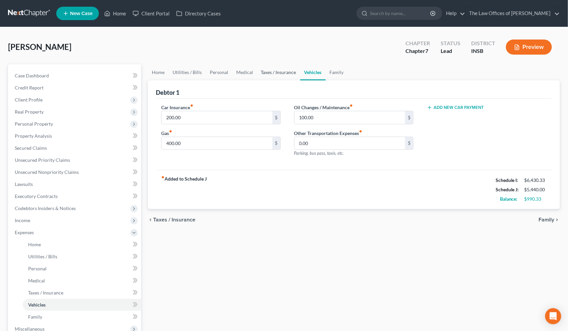
click at [282, 72] on link "Taxes / Insurance" at bounding box center [278, 72] width 43 height 16
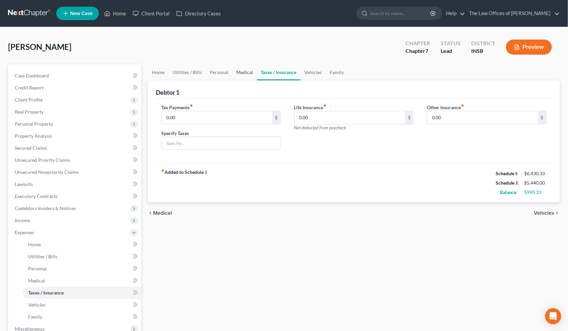
click at [247, 71] on link "Medical" at bounding box center [244, 72] width 25 height 16
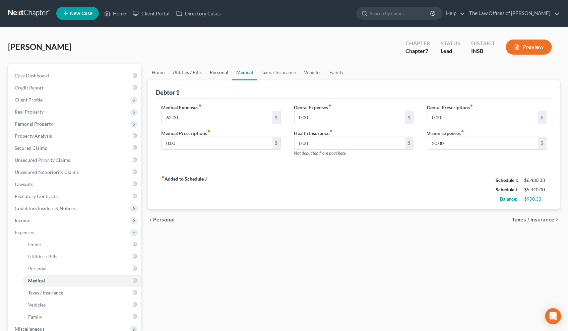
click at [217, 70] on link "Personal" at bounding box center [219, 72] width 26 height 16
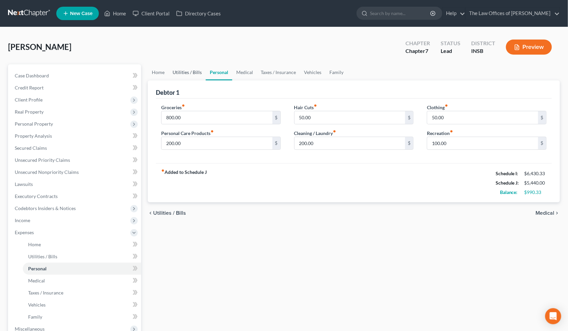
click at [188, 75] on link "Utilities / Bills" at bounding box center [187, 72] width 37 height 16
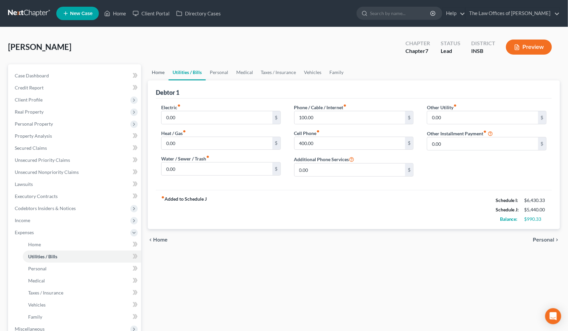
click at [154, 72] on link "Home" at bounding box center [158, 72] width 21 height 16
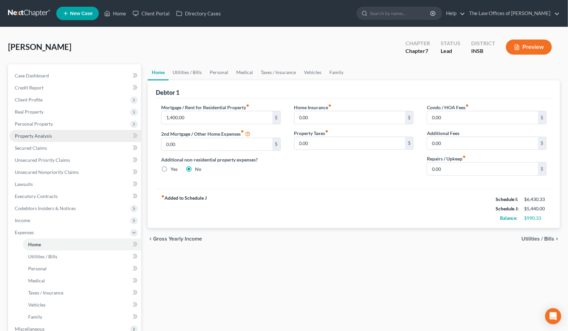
scroll to position [25, 0]
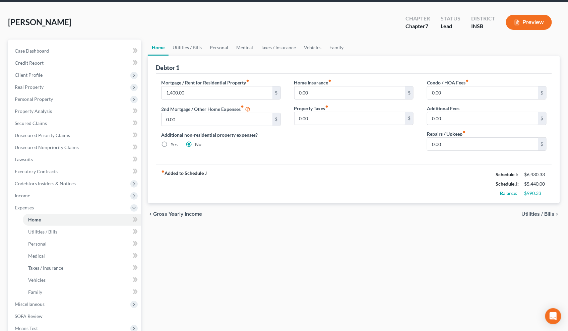
drag, startPoint x: 52, startPoint y: 139, endPoint x: 265, endPoint y: 252, distance: 241.0
click at [265, 252] on div "Home Utilities / Bills Personal Medical Taxes / Insurance Vehicles Family Debto…" at bounding box center [354, 215] width 419 height 351
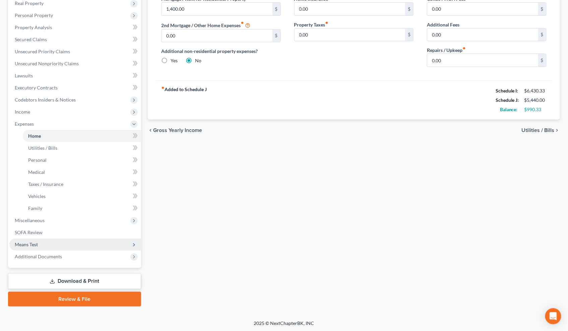
click at [62, 241] on span "Means Test" at bounding box center [75, 245] width 132 height 12
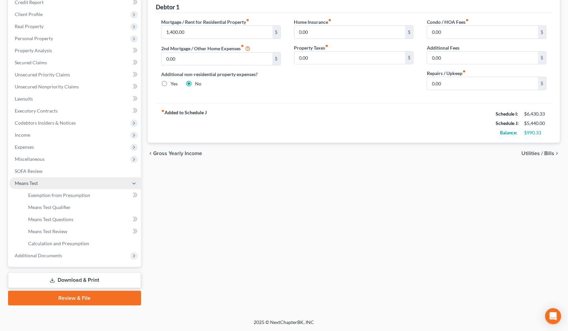
scroll to position [84, 0]
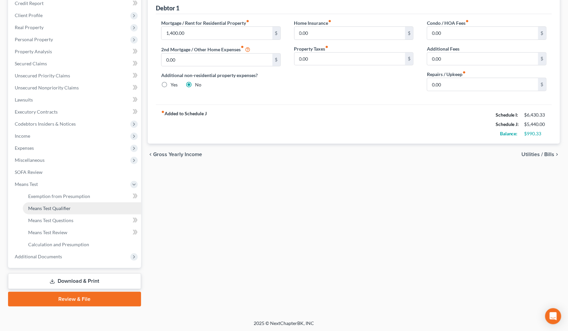
click at [48, 206] on span "Means Test Qualifier" at bounding box center [49, 209] width 43 height 6
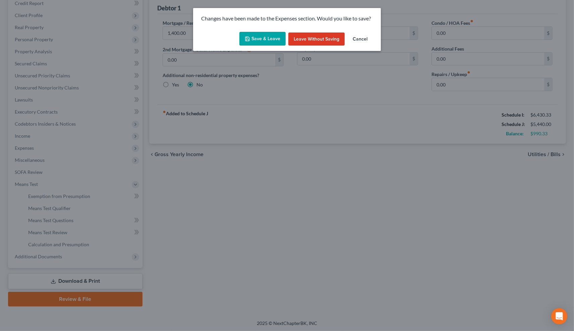
click at [264, 37] on button "Save & Leave" at bounding box center [262, 39] width 46 height 14
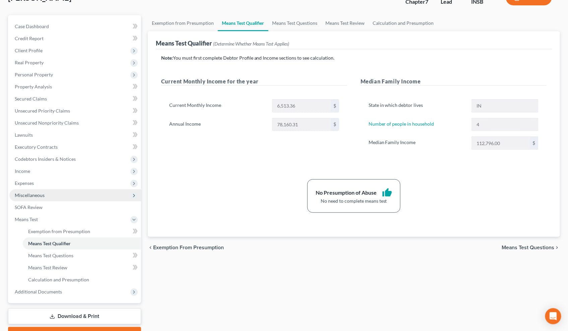
scroll to position [84, 0]
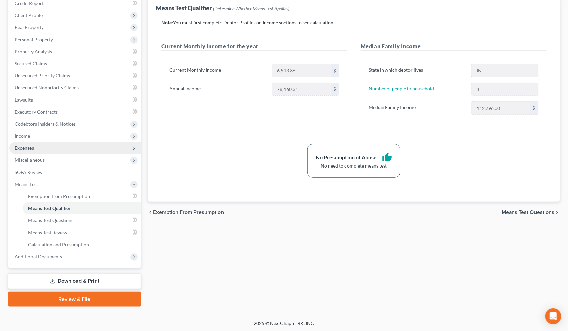
click at [42, 148] on span "Expenses" at bounding box center [75, 148] width 132 height 12
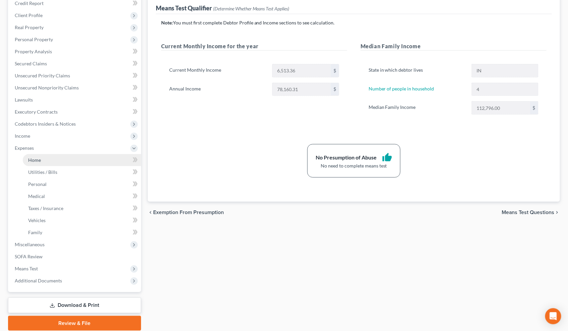
click at [39, 157] on span "Home" at bounding box center [34, 160] width 13 height 6
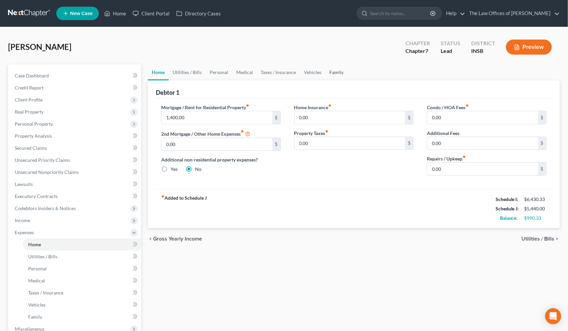
click at [326, 72] on link "Family" at bounding box center [337, 72] width 22 height 16
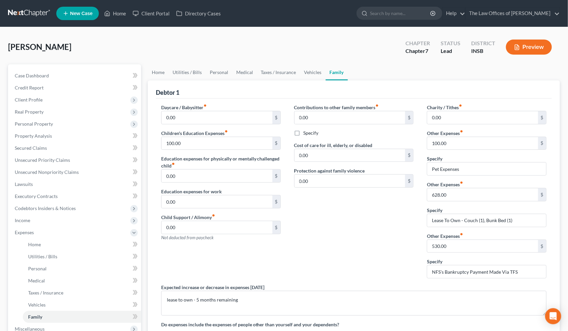
scroll to position [109, 0]
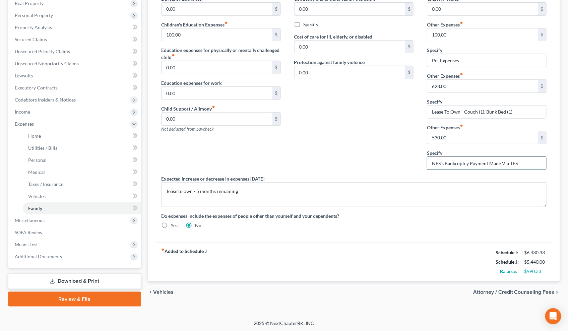
click at [524, 165] on input "NFS's Bankruptcy Payment Made Via TFS" at bounding box center [486, 163] width 119 height 13
click at [448, 164] on input "NFS's Bankruptcy Payment Made Via TFS" at bounding box center [486, 163] width 119 height 13
click at [377, 132] on div "Contributions to other family members fiber_manual_record 0.00 $ Specify Cost o…" at bounding box center [354, 85] width 133 height 180
click at [529, 166] on input "NFS's Bankruptcy Payment Made Via TFS" at bounding box center [486, 163] width 119 height 13
click at [522, 163] on input "NFS's Bankruptcy Payment Made Via TFS" at bounding box center [486, 163] width 119 height 13
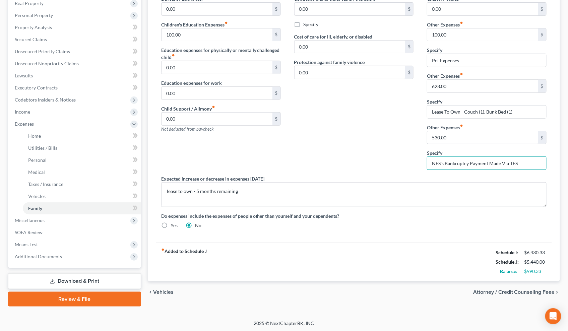
drag, startPoint x: 524, startPoint y: 162, endPoint x: 361, endPoint y: 122, distance: 167.8
click at [361, 122] on div "Daycare / Babysitter fiber_manual_record 0.00 $ Children's Education Expenses f…" at bounding box center [354, 114] width 399 height 239
drag, startPoint x: 366, startPoint y: 127, endPoint x: 445, endPoint y: 139, distance: 79.8
click at [367, 127] on div "Contributions to other family members fiber_manual_record 0.00 $ Specify Cost o…" at bounding box center [354, 85] width 133 height 180
click at [393, 139] on div "Contributions to other family members fiber_manual_record 0.00 $ Specify Cost o…" at bounding box center [354, 85] width 133 height 180
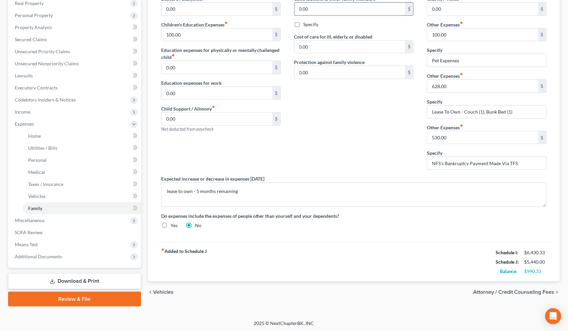
scroll to position [0, 0]
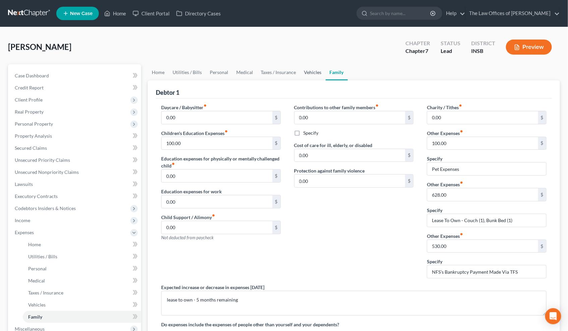
click at [315, 73] on link "Vehicles" at bounding box center [312, 72] width 25 height 16
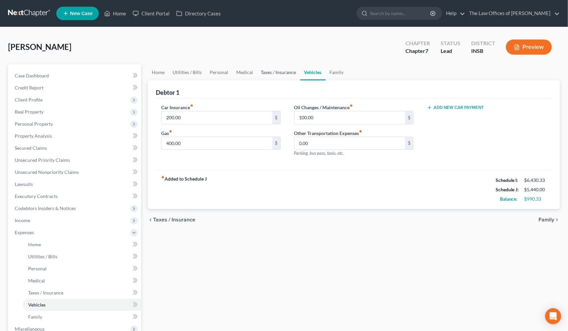
click at [272, 74] on link "Taxes / Insurance" at bounding box center [278, 72] width 43 height 16
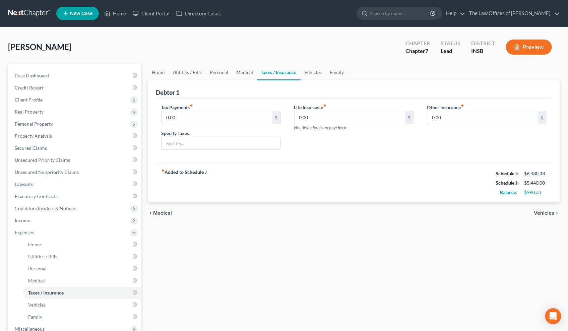
click at [243, 75] on link "Medical" at bounding box center [244, 72] width 25 height 16
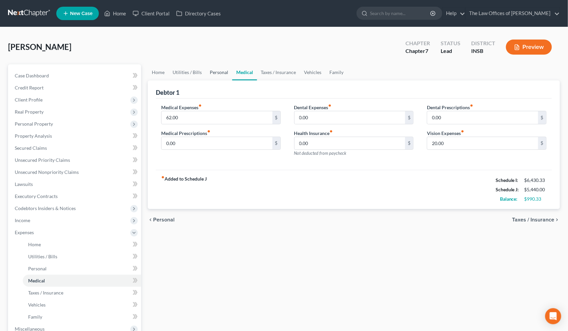
click at [216, 72] on link "Personal" at bounding box center [219, 72] width 26 height 16
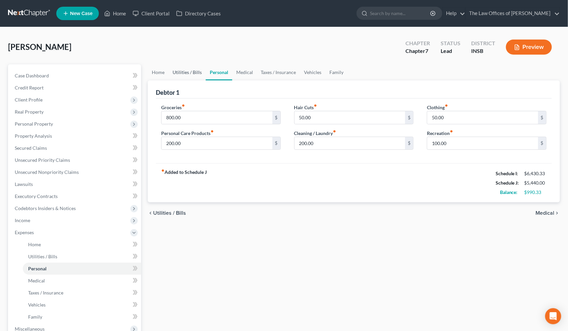
click at [193, 72] on link "Utilities / Bills" at bounding box center [187, 72] width 37 height 16
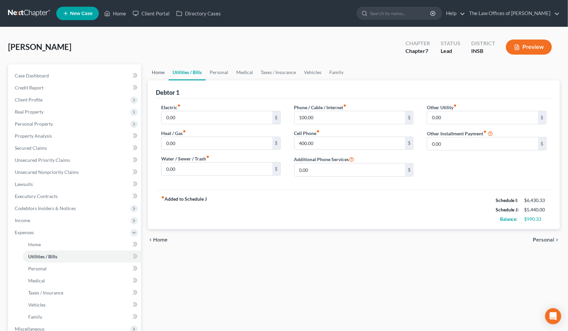
click at [160, 73] on link "Home" at bounding box center [158, 72] width 21 height 16
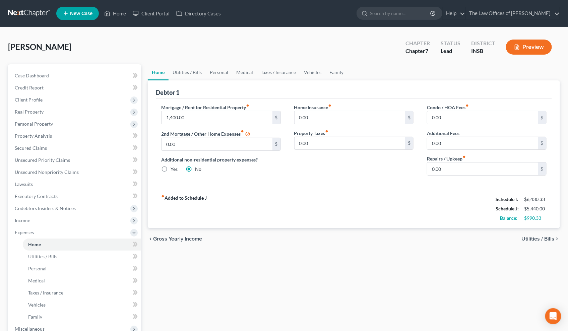
scroll to position [109, 0]
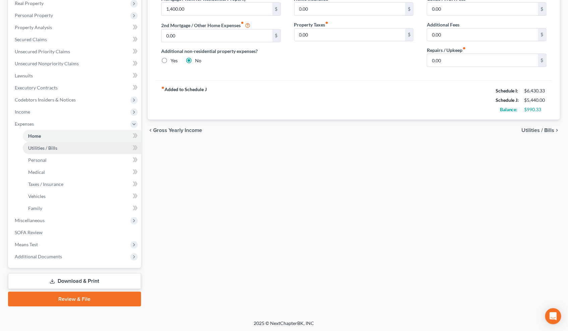
click at [60, 149] on link "Utilities / Bills" at bounding box center [82, 148] width 118 height 12
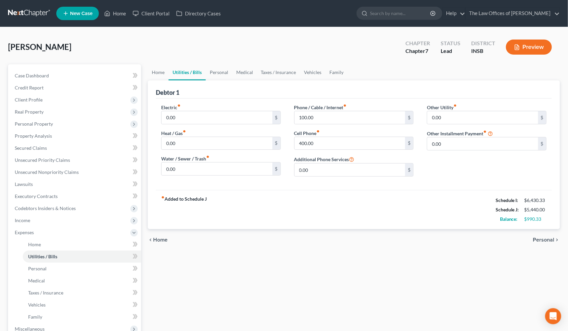
scroll to position [109, 0]
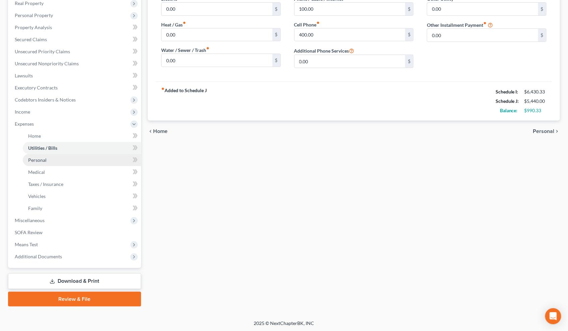
click at [36, 160] on span "Personal" at bounding box center [37, 160] width 18 height 6
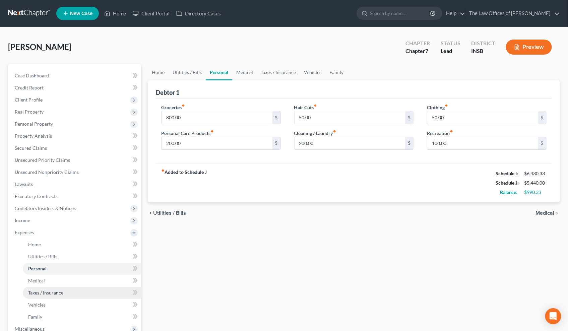
scroll to position [109, 0]
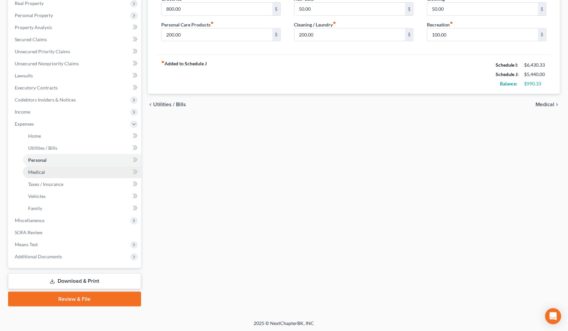
click at [46, 170] on link "Medical" at bounding box center [82, 172] width 118 height 12
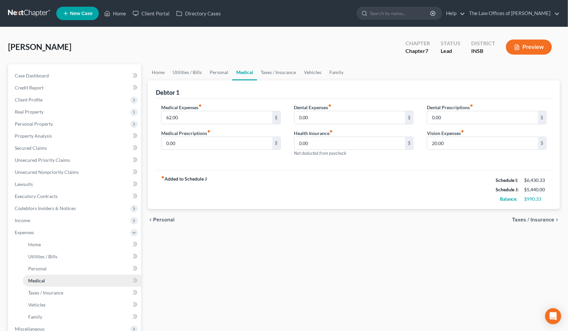
scroll to position [109, 0]
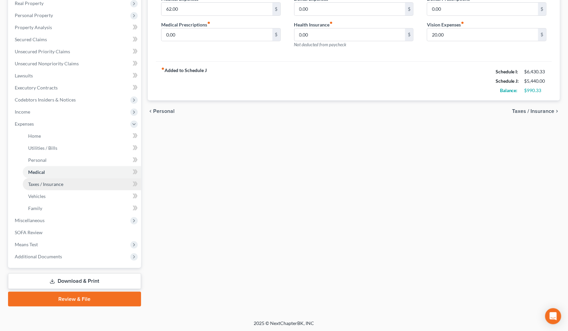
click at [41, 183] on span "Taxes / Insurance" at bounding box center [45, 184] width 35 height 6
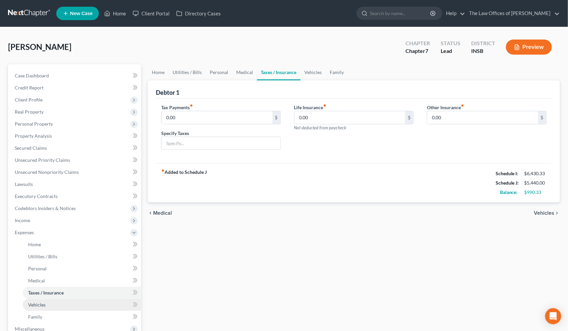
scroll to position [109, 0]
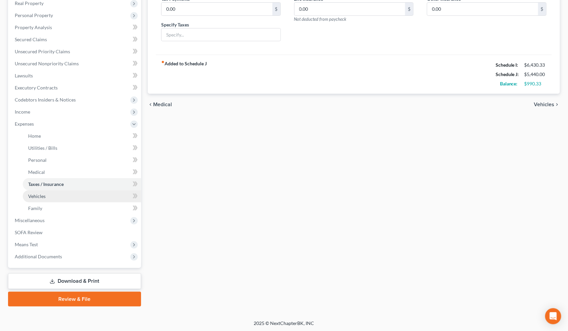
click at [39, 197] on span "Vehicles" at bounding box center [36, 196] width 17 height 6
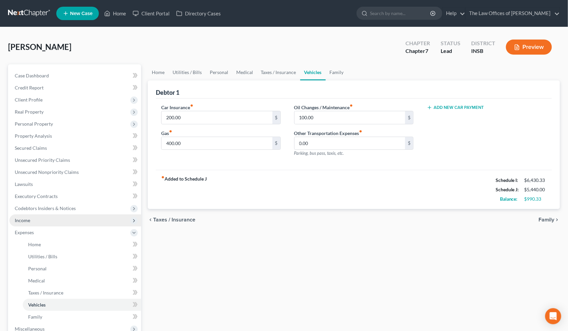
scroll to position [109, 0]
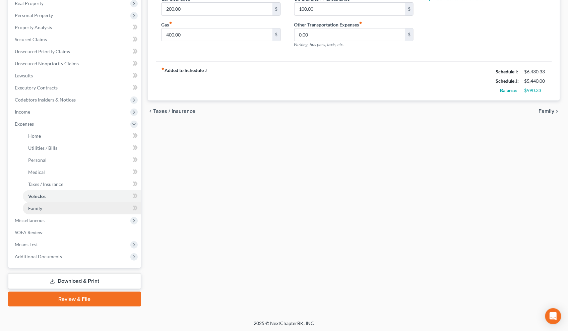
click at [50, 204] on link "Family" at bounding box center [82, 209] width 118 height 12
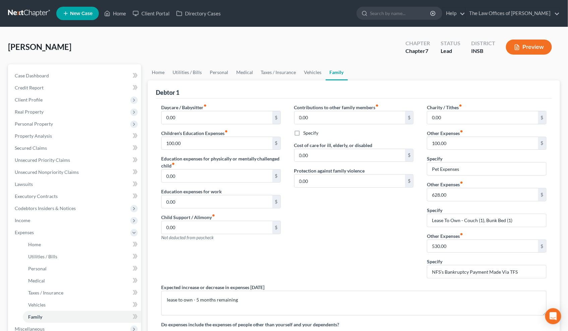
click at [30, 11] on link at bounding box center [29, 13] width 43 height 12
